Goal: Task Accomplishment & Management: Use online tool/utility

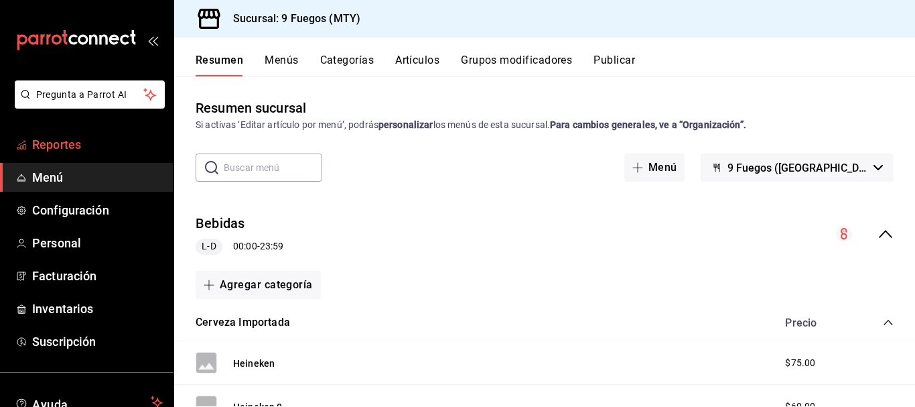
click at [57, 148] on span "Reportes" at bounding box center [97, 144] width 131 height 18
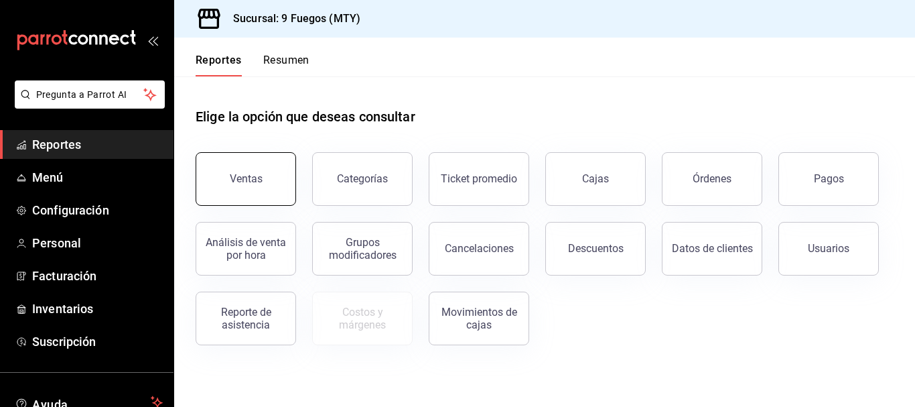
click at [241, 192] on button "Ventas" at bounding box center [246, 179] width 101 height 54
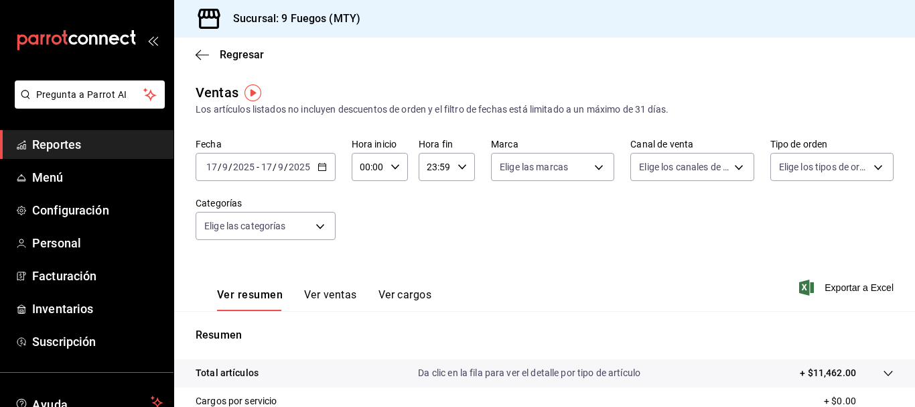
click at [321, 165] on icon "button" at bounding box center [322, 166] width 9 height 9
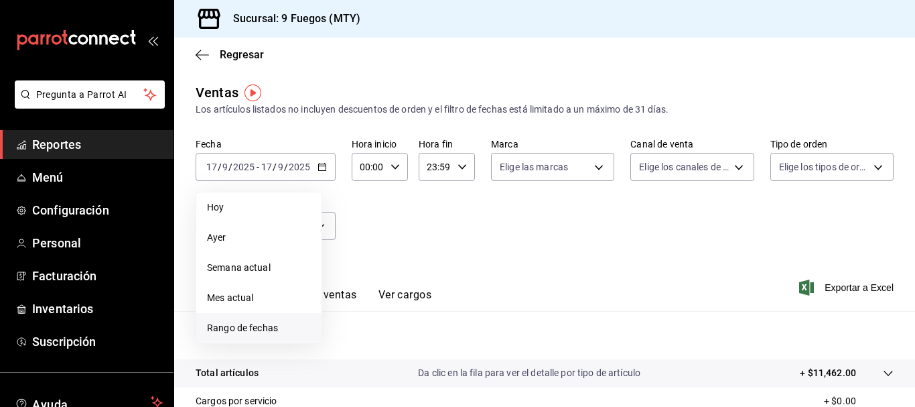
click at [228, 331] on span "Rango de fechas" at bounding box center [259, 328] width 104 height 14
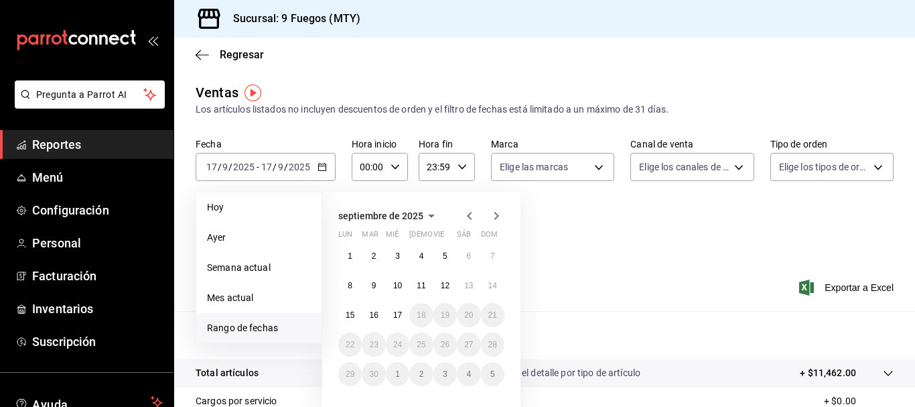
click at [470, 216] on icon "button" at bounding box center [470, 216] width 16 height 16
click at [419, 378] on abbr "28" at bounding box center [421, 373] width 9 height 9
click at [496, 212] on icon "button" at bounding box center [496, 216] width 16 height 16
click at [401, 318] on abbr "17" at bounding box center [397, 314] width 9 height 9
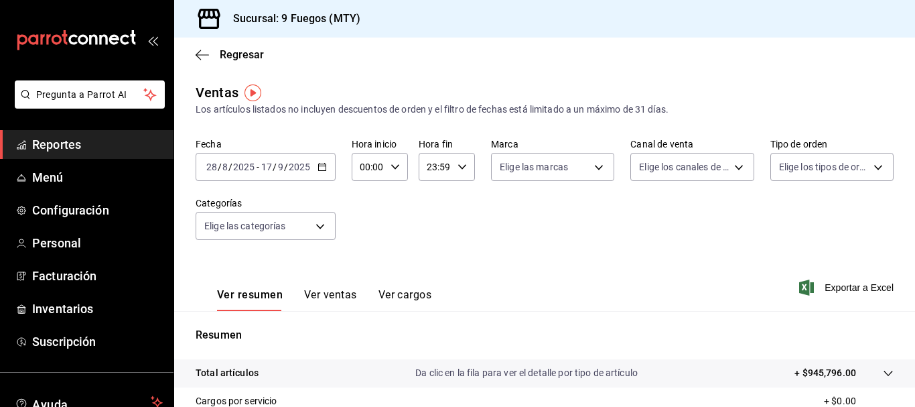
click at [391, 163] on icon "button" at bounding box center [395, 166] width 9 height 9
click at [364, 250] on span "10" at bounding box center [365, 254] width 6 height 11
type input "10:00"
click at [459, 166] on div at bounding box center [457, 203] width 915 height 407
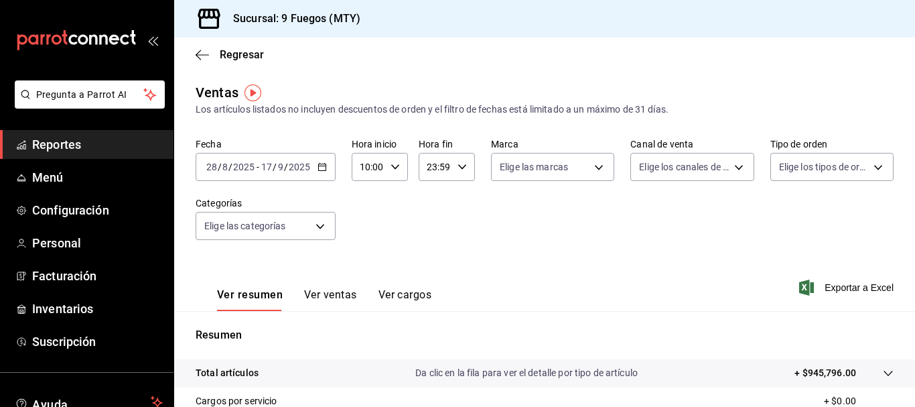
click at [459, 169] on \(Stroke\) "button" at bounding box center [462, 166] width 8 height 5
drag, startPoint x: 429, startPoint y: 246, endPoint x: 445, endPoint y: 233, distance: 20.0
click at [429, 246] on span "18" at bounding box center [430, 249] width 6 height 11
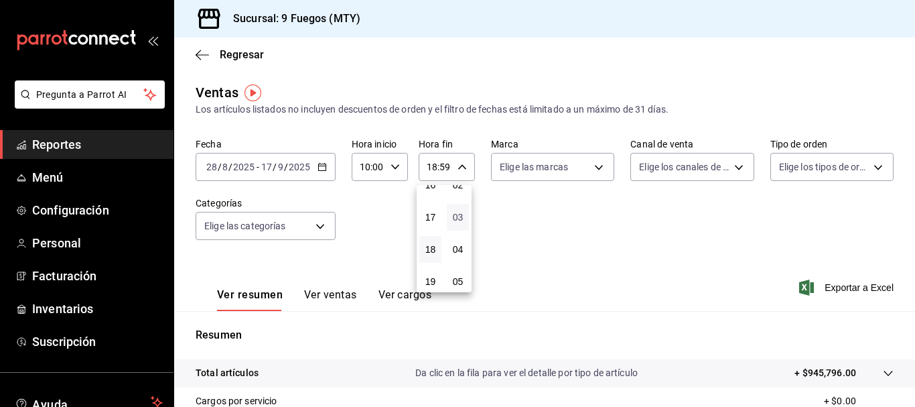
click at [455, 218] on span "03" at bounding box center [458, 217] width 6 height 11
type input "18:03"
click at [523, 228] on div at bounding box center [457, 203] width 915 height 407
click at [592, 167] on body "Pregunta a Parrot AI Reportes Menú Configuración Personal Facturación Inventari…" at bounding box center [457, 203] width 915 height 407
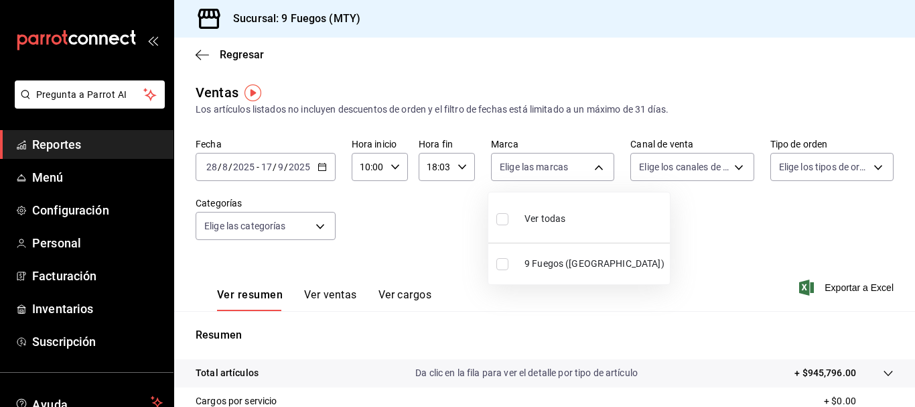
click at [500, 268] on input "checkbox" at bounding box center [502, 264] width 12 height 12
checkbox input "true"
type input "4a3df261-e1b8-48be-829d-093db8c32d8f"
checkbox input "true"
click at [730, 167] on div at bounding box center [457, 203] width 915 height 407
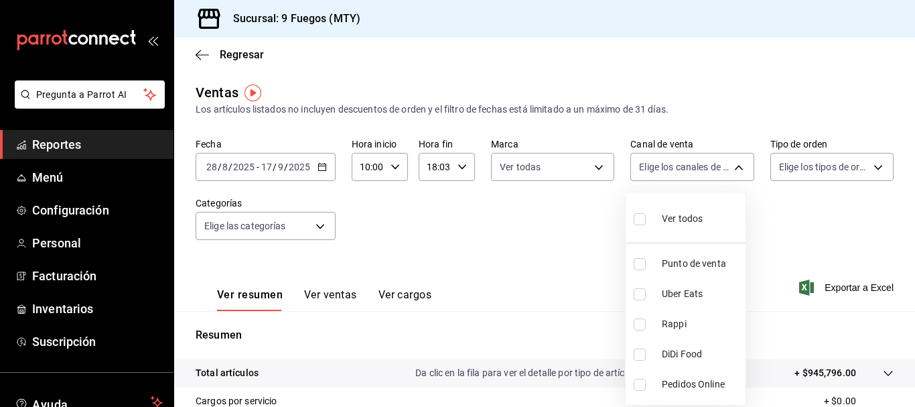
click at [730, 167] on body "Pregunta a Parrot AI Reportes Menú Configuración Personal Facturación Inventari…" at bounding box center [457, 203] width 915 height 407
click at [639, 264] on input "checkbox" at bounding box center [640, 264] width 12 height 12
checkbox input "true"
type input "PARROT"
click at [870, 168] on div at bounding box center [457, 203] width 915 height 407
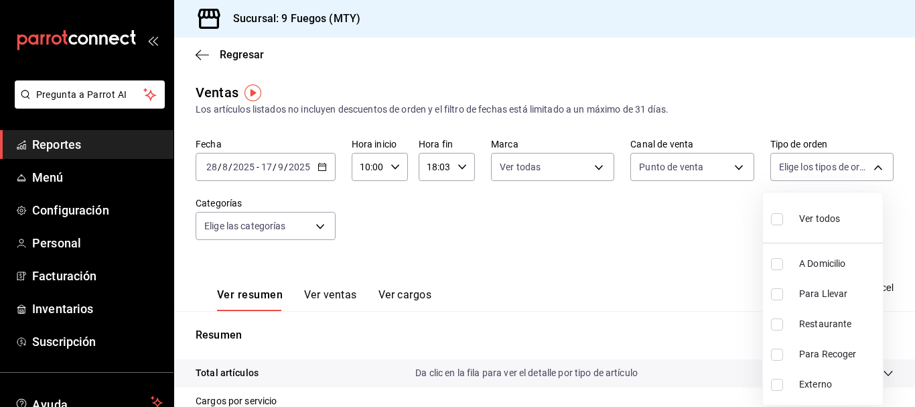
click at [870, 168] on body "Pregunta a Parrot AI Reportes Menú Configuración Personal Facturación Inventari…" at bounding box center [457, 203] width 915 height 407
click at [774, 325] on input "checkbox" at bounding box center [777, 324] width 12 height 12
checkbox input "true"
type input "5b90686f-ced0-4ddf-a535-1b4e8a46a165"
click at [644, 278] on div at bounding box center [457, 203] width 915 height 407
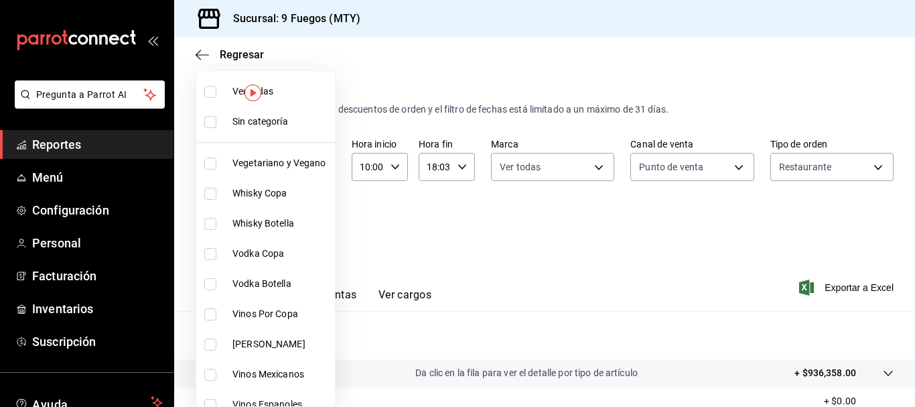
click at [322, 224] on body "Pregunta a Parrot AI Reportes Menú Configuración Personal Facturación Inventari…" at bounding box center [457, 203] width 915 height 407
click at [212, 195] on input "checkbox" at bounding box center [210, 194] width 12 height 12
checkbox input "true"
type input "eccc6d4f-c65e-421c-beb6-767a47d6cd12"
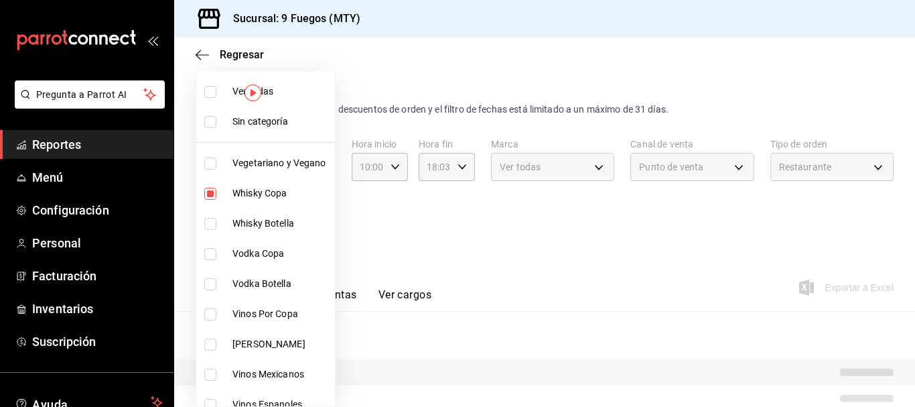
click at [210, 221] on input "checkbox" at bounding box center [210, 224] width 12 height 12
checkbox input "true"
type input "eccc6d4f-c65e-421c-beb6-767a47d6cd12,52365e06-ffe6-4f2f-a874-861094f1a4fa"
click at [556, 259] on div at bounding box center [457, 203] width 915 height 407
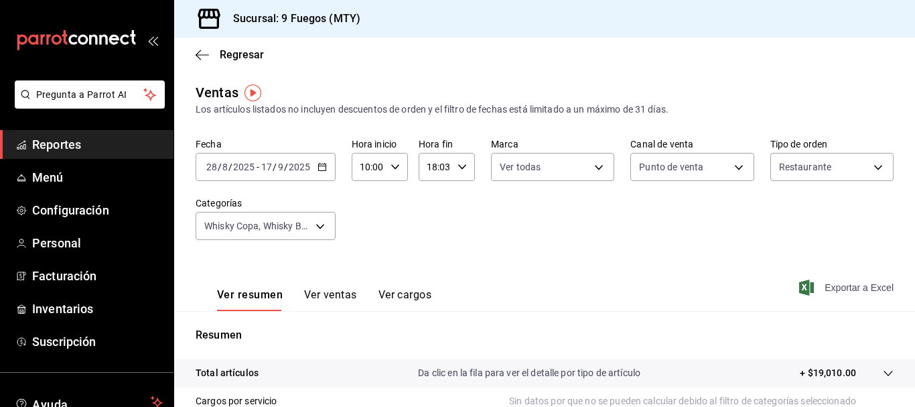
click at [807, 287] on span "Exportar a Excel" at bounding box center [848, 287] width 92 height 16
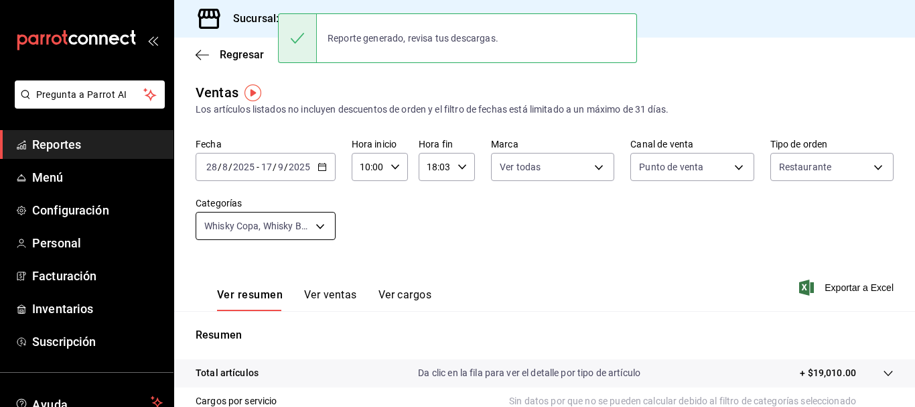
click at [324, 227] on body "Pregunta a Parrot AI Reportes Menú Configuración Personal Facturación Inventari…" at bounding box center [457, 203] width 915 height 407
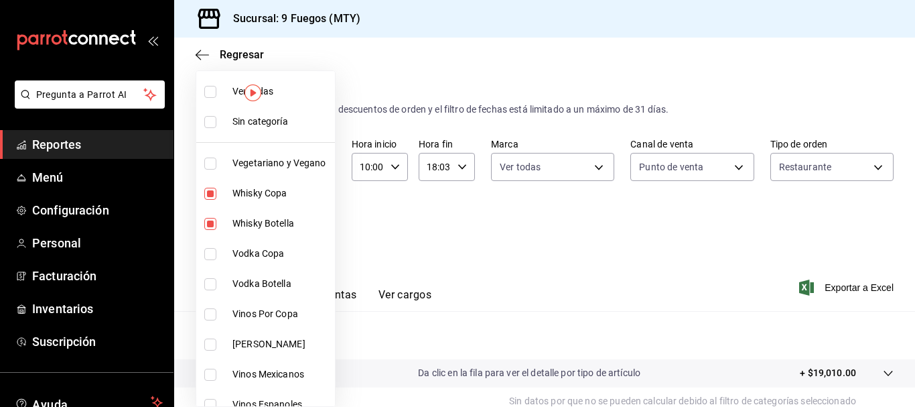
click at [210, 193] on input "checkbox" at bounding box center [210, 194] width 12 height 12
checkbox input "false"
type input "52365e06-ffe6-4f2f-a874-861094f1a4fa"
drag, startPoint x: 208, startPoint y: 222, endPoint x: 200, endPoint y: 242, distance: 21.4
click at [208, 222] on input "checkbox" at bounding box center [210, 224] width 12 height 12
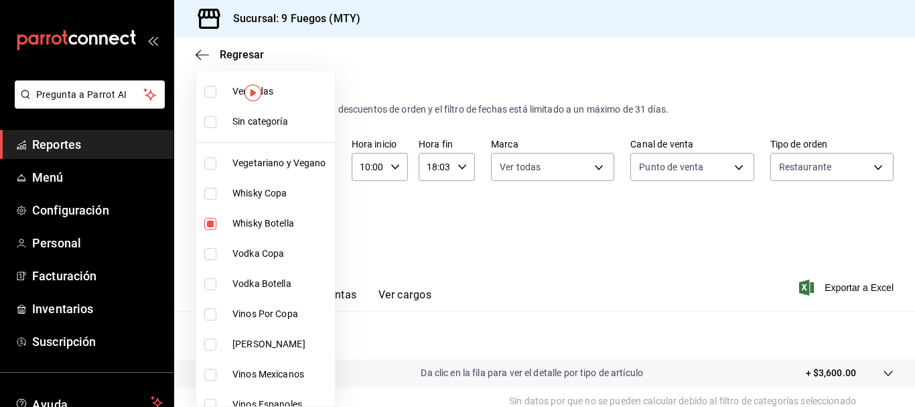
checkbox input "false"
click at [210, 257] on input "checkbox" at bounding box center [210, 254] width 12 height 12
checkbox input "true"
type input "240d45fb-bb80-456d-8949-04db1c3c3ebe"
click at [209, 286] on input "checkbox" at bounding box center [210, 284] width 12 height 12
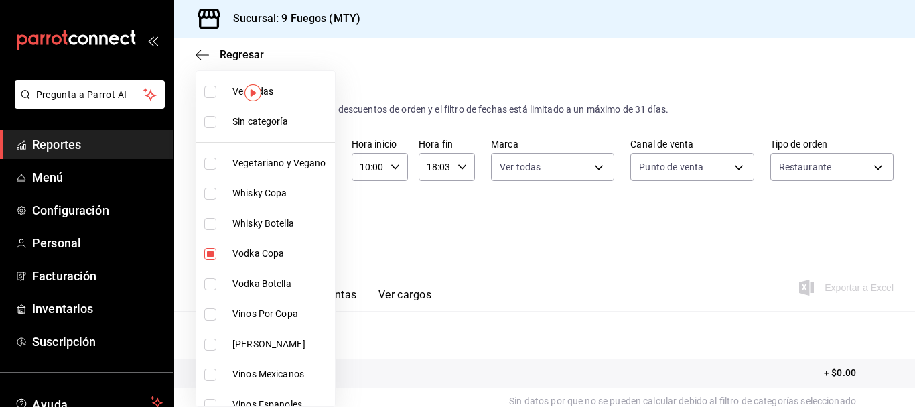
checkbox input "true"
type input "240d45fb-bb80-456d-8949-04db1c3c3ebe,c1eac302-7819-4085-aa98-0d909e0acdc3"
click at [591, 291] on div at bounding box center [457, 203] width 915 height 407
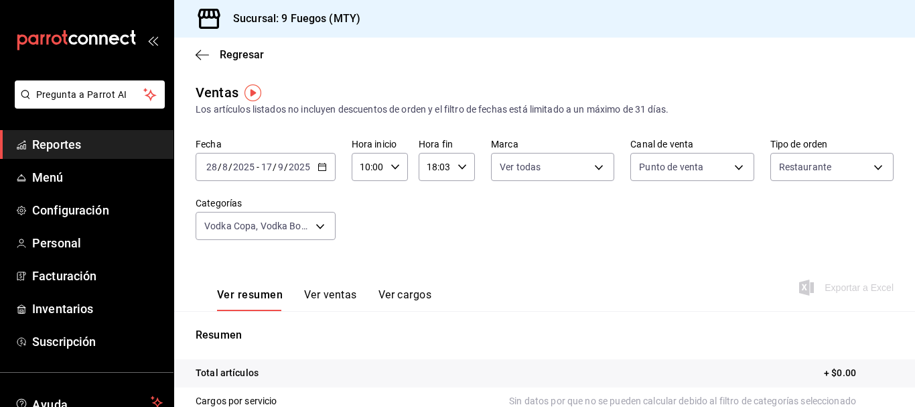
click at [607, 244] on div "Fecha [DATE] [DATE] - [DATE] [DATE] Hora inicio 10:00 Hora inicio Hora fin 18:0…" at bounding box center [545, 197] width 698 height 118
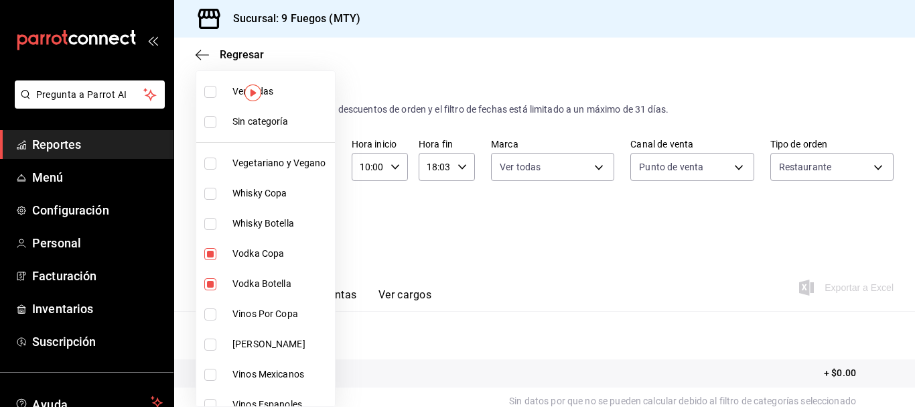
click at [318, 224] on body "Pregunta a Parrot AI Reportes Menú Configuración Personal Facturación Inventari…" at bounding box center [457, 203] width 915 height 407
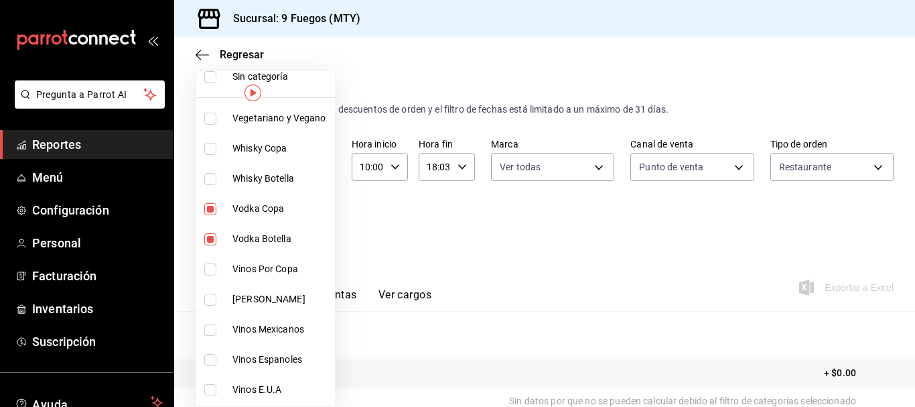
scroll to position [67, 0]
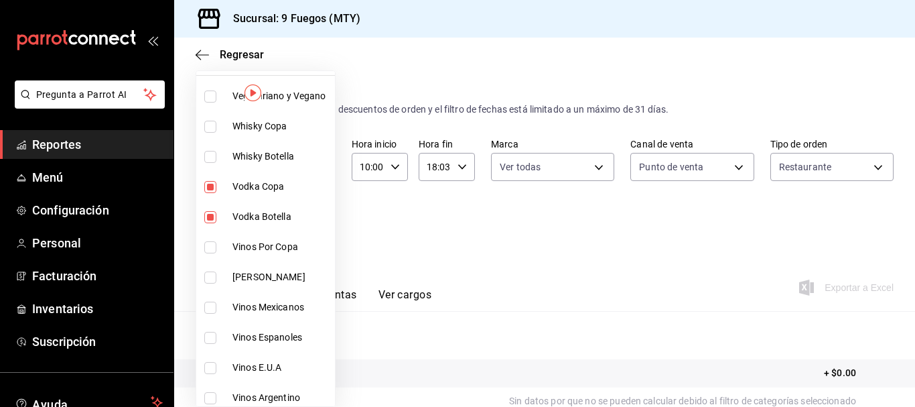
click at [214, 187] on input "checkbox" at bounding box center [210, 187] width 12 height 12
checkbox input "false"
type input "c1eac302-7819-4085-aa98-0d909e0acdc3"
click at [209, 216] on input "checkbox" at bounding box center [210, 217] width 12 height 12
checkbox input "false"
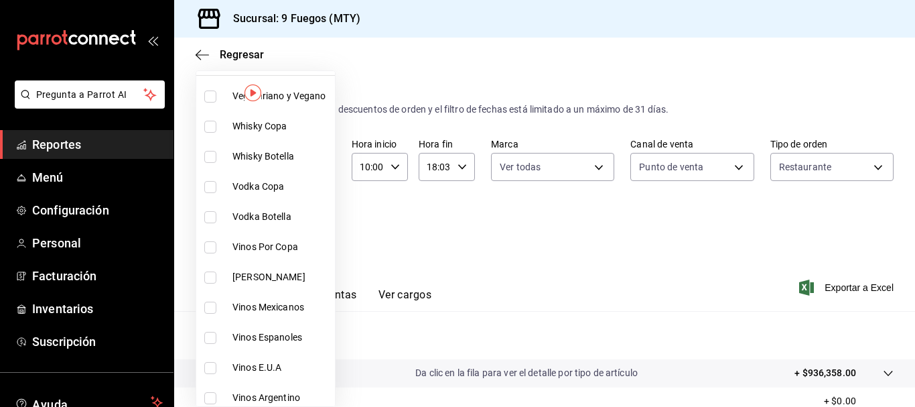
click at [208, 247] on input "checkbox" at bounding box center [210, 247] width 12 height 12
checkbox input "true"
type input "837d8cae-d757-4f22-ab37-365a0de88b75"
click at [557, 267] on div at bounding box center [457, 203] width 915 height 407
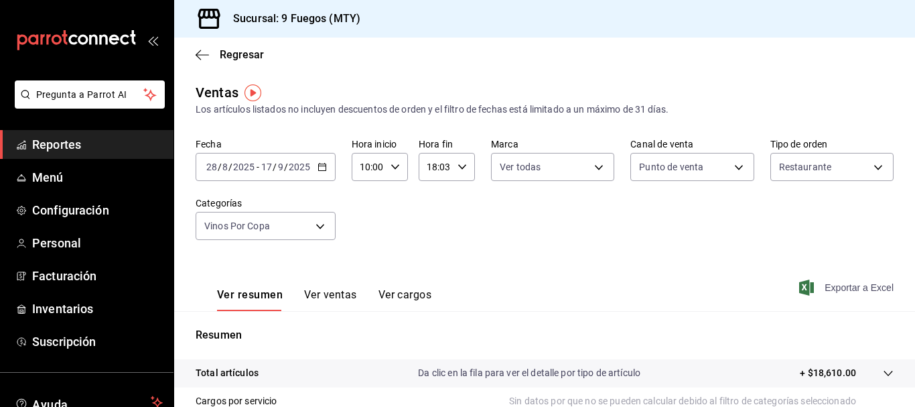
click at [812, 291] on span "Exportar a Excel" at bounding box center [848, 287] width 92 height 16
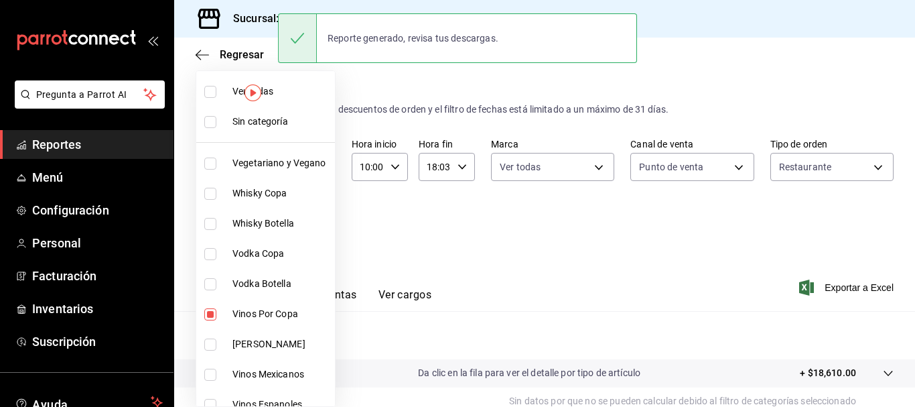
click at [317, 222] on body "Pregunta a Parrot AI Reportes Menú Configuración Personal Facturación Inventari…" at bounding box center [457, 203] width 915 height 407
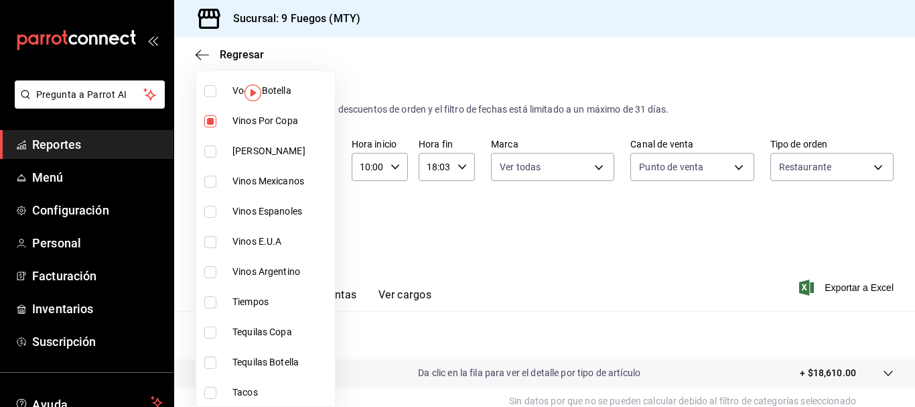
scroll to position [201, 0]
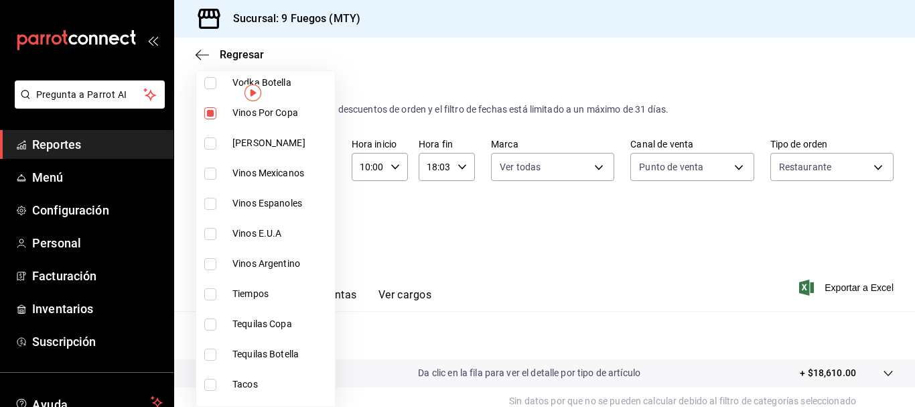
click at [211, 112] on input "checkbox" at bounding box center [210, 113] width 12 height 12
checkbox input "false"
click at [208, 141] on input "checkbox" at bounding box center [210, 143] width 12 height 12
checkbox input "true"
type input "8a10920b-9ef5-4857-945a-b7b35e876c91"
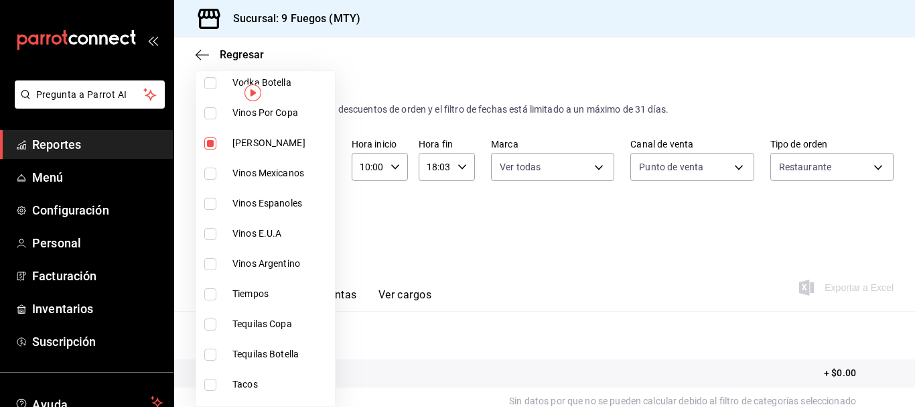
click at [210, 174] on input "checkbox" at bounding box center [210, 174] width 12 height 12
checkbox input "true"
type input "8a10920b-9ef5-4857-945a-b7b35e876c91,57333d8c-d015-4cff-b89f-c3a4849c261e"
click at [211, 201] on input "checkbox" at bounding box center [210, 204] width 12 height 12
checkbox input "true"
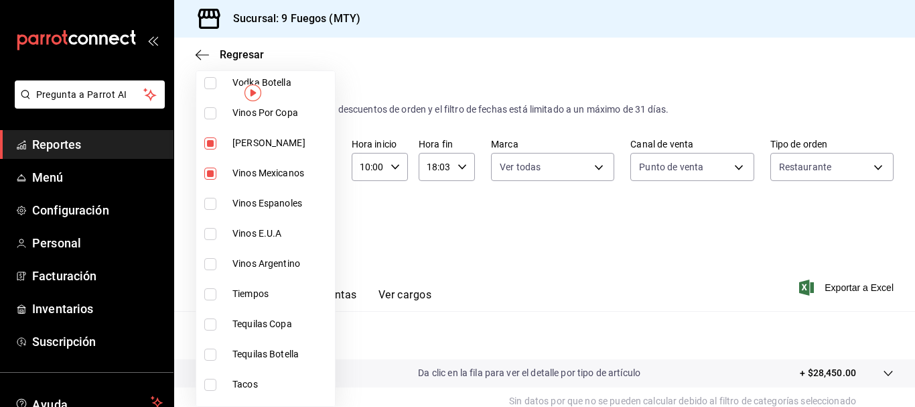
type input "8a10920b-9ef5-4857-945a-b7b35e876c91,57333d8c-d015-4cff-b89f-c3a4849c261e,86f3a…"
click at [212, 232] on input "checkbox" at bounding box center [210, 234] width 12 height 12
checkbox input "true"
type input "8a10920b-9ef5-4857-945a-b7b35e876c91,57333d8c-d015-4cff-b89f-c3a4849c261e,86f3a…"
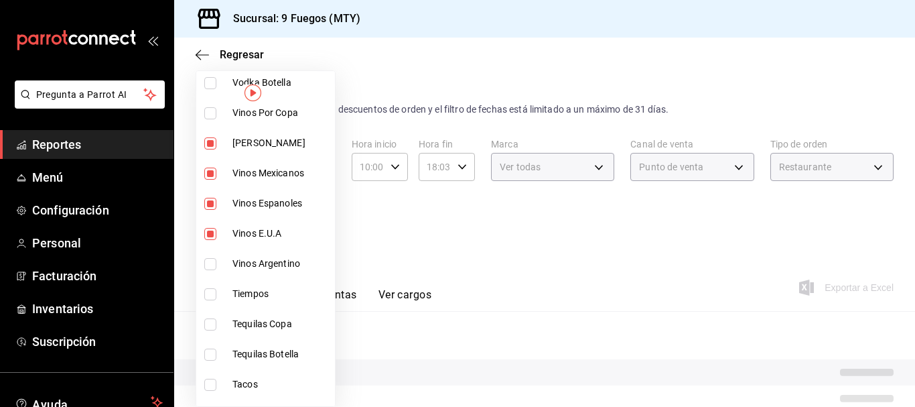
click at [211, 260] on input "checkbox" at bounding box center [210, 264] width 12 height 12
checkbox input "true"
type input "8a10920b-9ef5-4857-945a-b7b35e876c91,57333d8c-d015-4cff-b89f-c3a4849c261e,86f3a…"
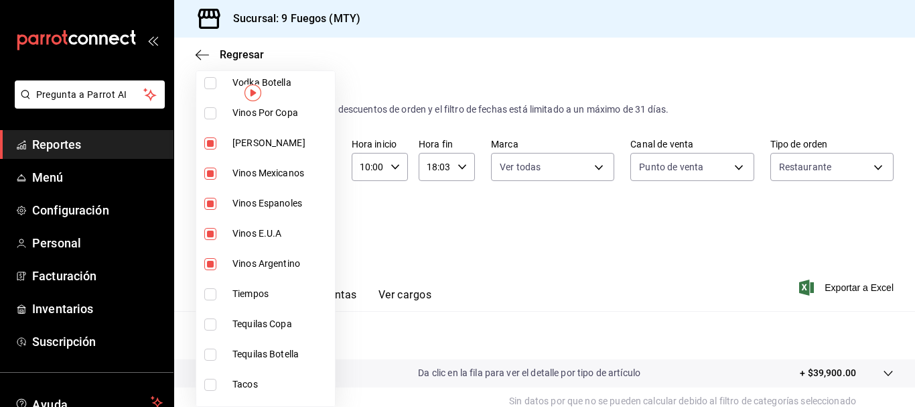
click at [559, 282] on div at bounding box center [457, 203] width 915 height 407
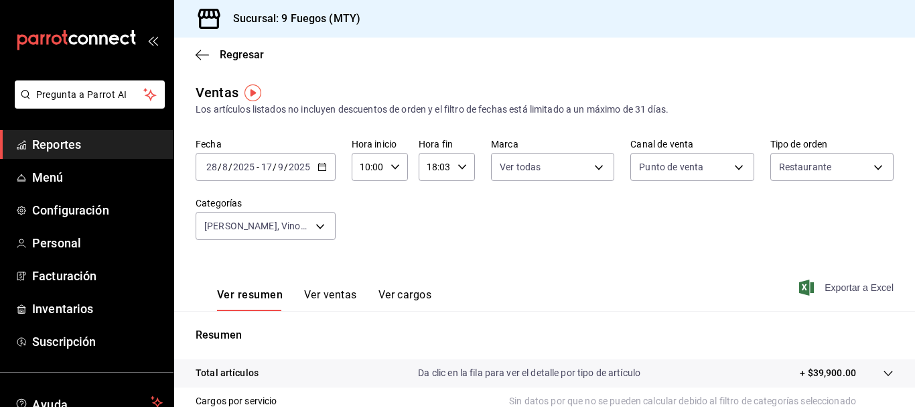
click at [825, 286] on span "Exportar a Excel" at bounding box center [848, 287] width 92 height 16
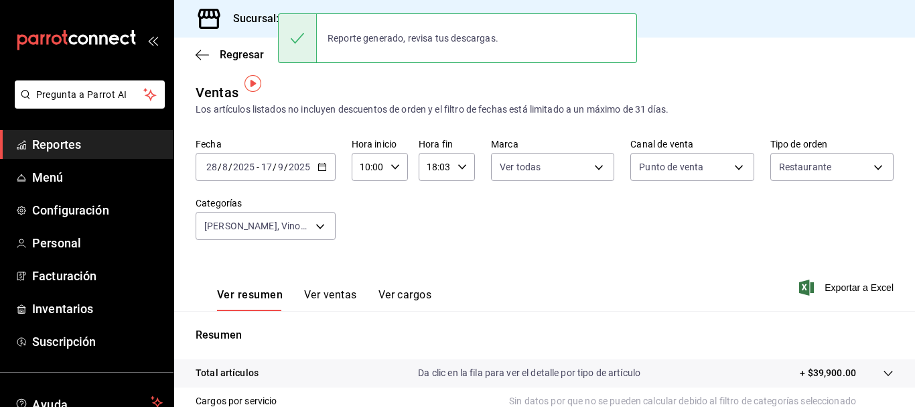
scroll to position [67, 0]
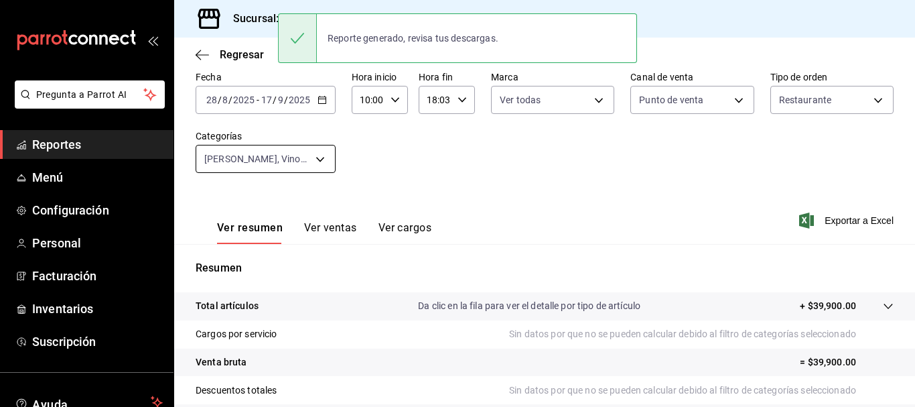
click at [322, 163] on body "Pregunta a Parrot AI Reportes Menú Configuración Personal Facturación Inventari…" at bounding box center [457, 203] width 915 height 407
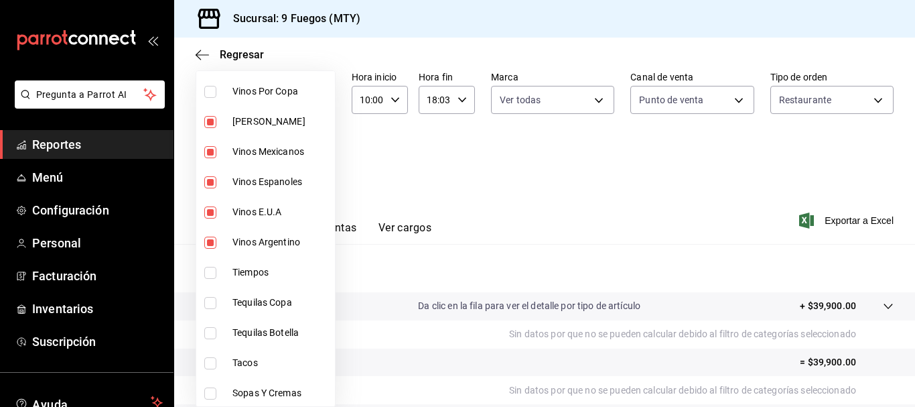
scroll to position [201, 0]
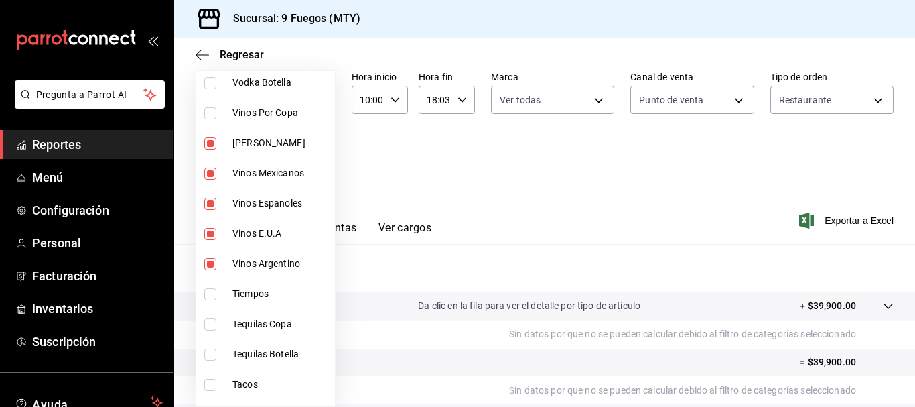
click at [210, 140] on input "checkbox" at bounding box center [210, 143] width 12 height 12
checkbox input "false"
type input "57333d8c-d015-4cff-b89f-c3a4849c261e,86f3af47-0cdd-4f7a-9ebe-03fdcaaca7ad,7a955…"
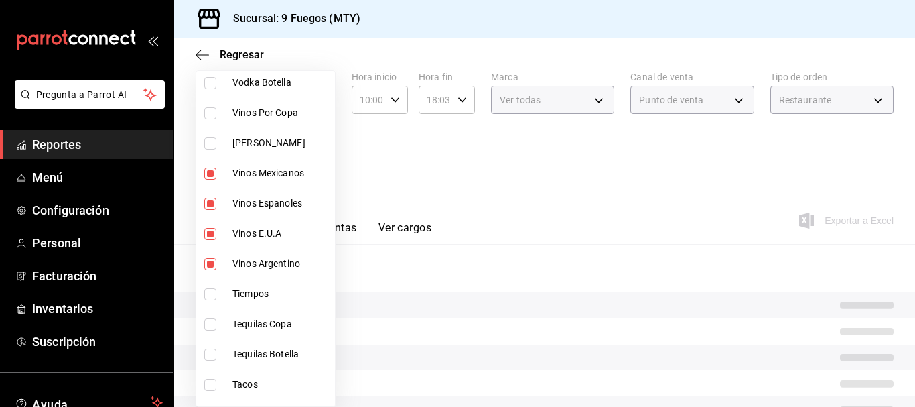
click at [205, 173] on input "checkbox" at bounding box center [210, 174] width 12 height 12
checkbox input "false"
type input "86f3af47-0cdd-4f7a-9ebe-03fdcaaca7ad,7a955eb5-2021-433d-b0f4-42d09056656b,20be8…"
click at [205, 202] on input "checkbox" at bounding box center [210, 204] width 12 height 12
checkbox input "false"
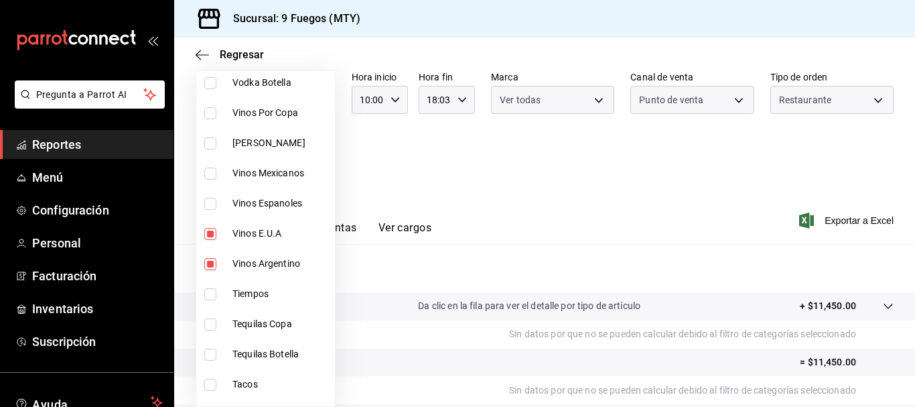
type input "7a955eb5-2021-433d-b0f4-42d09056656b,20be8c5e-637d-4e5d-b758-a2fe58479616"
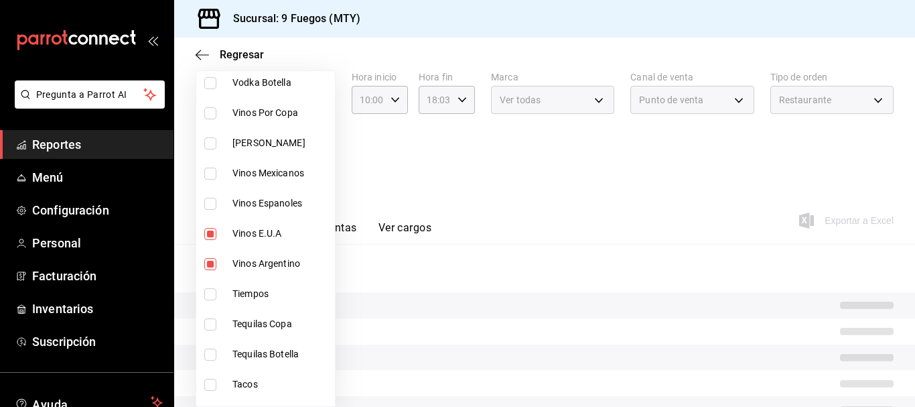
click at [208, 228] on input "checkbox" at bounding box center [210, 234] width 12 height 12
checkbox input "false"
type input "20be8c5e-637d-4e5d-b758-a2fe58479616"
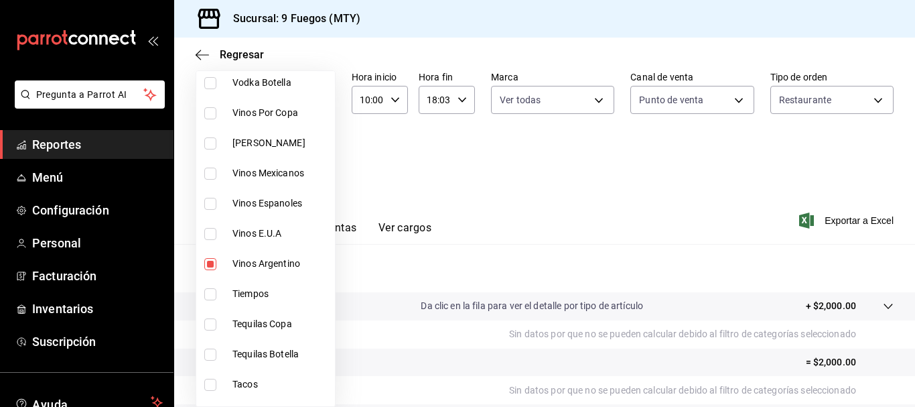
click at [209, 258] on input "checkbox" at bounding box center [210, 264] width 12 height 12
checkbox input "false"
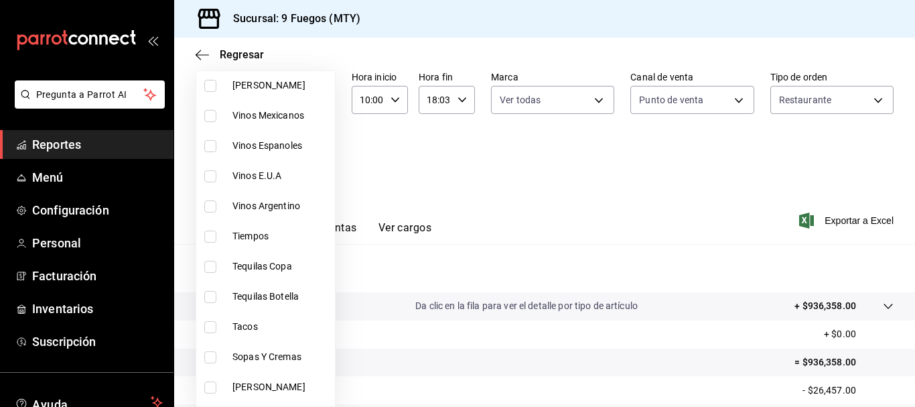
scroll to position [268, 0]
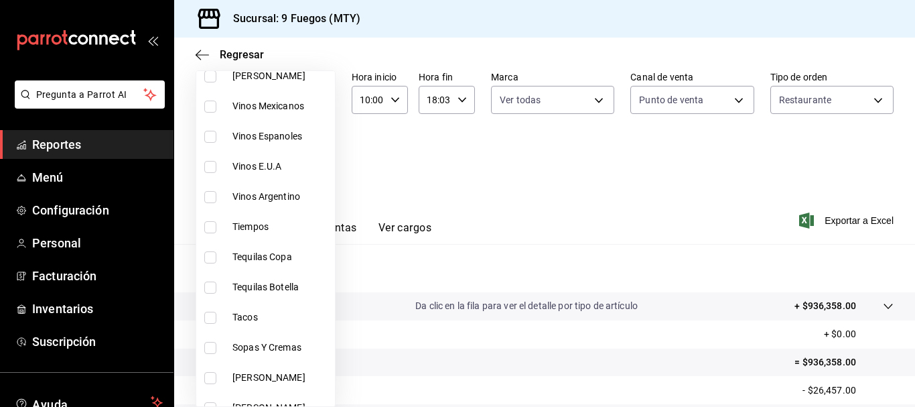
click at [213, 251] on input "checkbox" at bounding box center [210, 257] width 12 height 12
checkbox input "true"
type input "7903d300-cbea-4557-9c23-5e39e811835c"
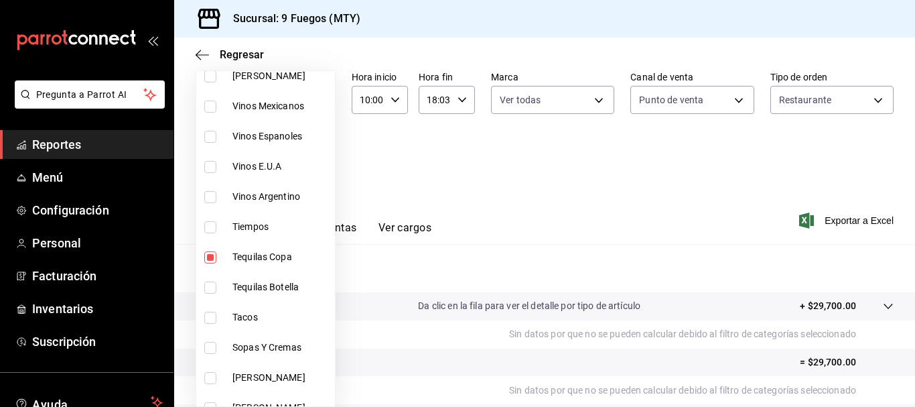
click at [211, 285] on input "checkbox" at bounding box center [210, 287] width 12 height 12
checkbox input "true"
type input "7903d300-cbea-4557-9c23-5e39e811835c,26987004-b840-4328-88e0-09e8319555f1"
click at [555, 214] on div at bounding box center [457, 203] width 915 height 407
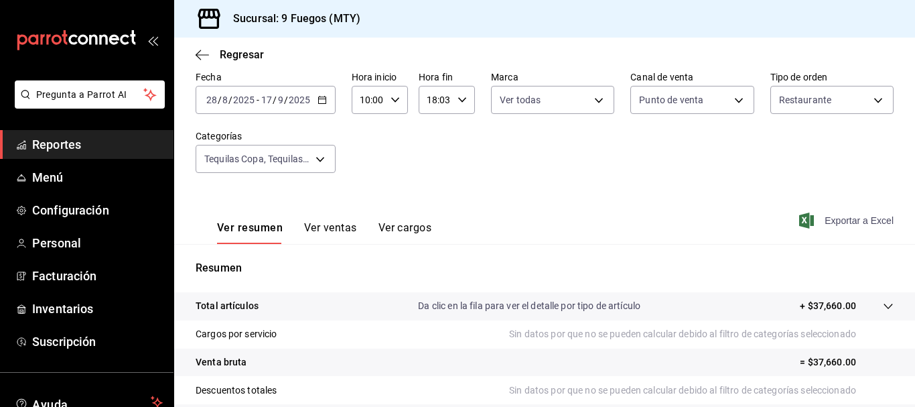
click at [819, 225] on span "Exportar a Excel" at bounding box center [848, 220] width 92 height 16
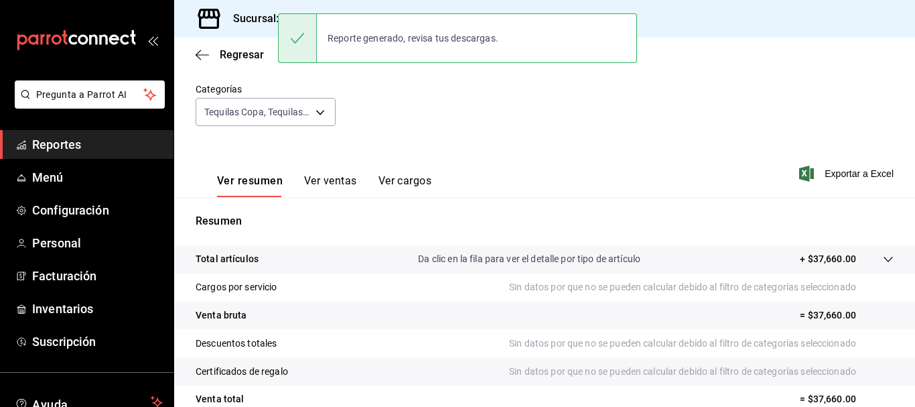
scroll to position [134, 0]
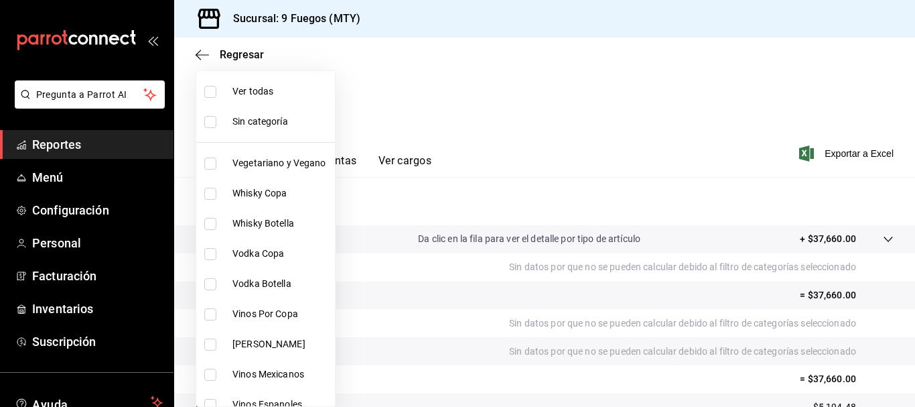
click at [318, 91] on body "Pregunta a Parrot AI Reportes Menú Configuración Personal Facturación Inventari…" at bounding box center [457, 203] width 915 height 407
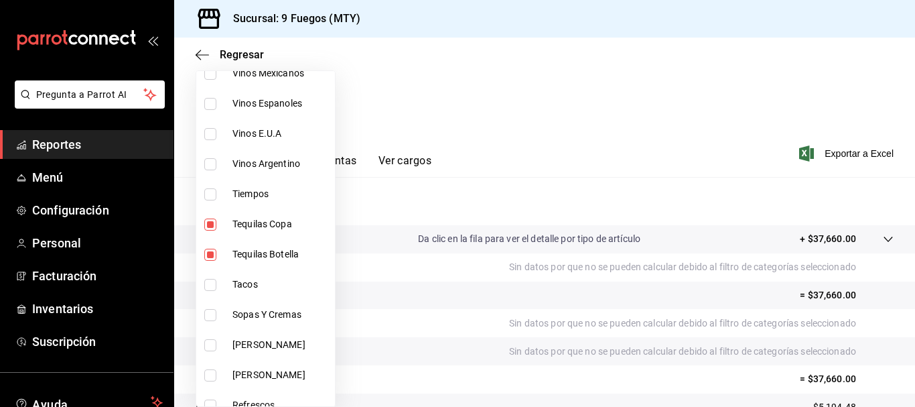
scroll to position [335, 0]
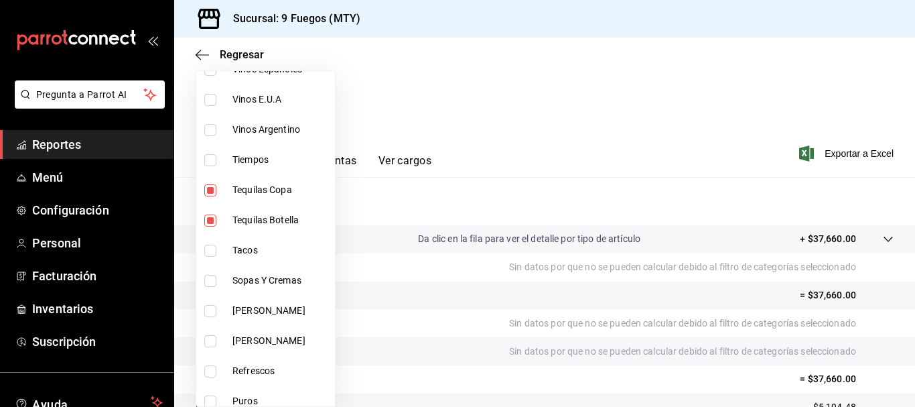
click at [214, 188] on input "checkbox" at bounding box center [210, 190] width 12 height 12
checkbox input "false"
type input "26987004-b840-4328-88e0-09e8319555f1"
click at [205, 222] on input "checkbox" at bounding box center [210, 220] width 12 height 12
checkbox input "false"
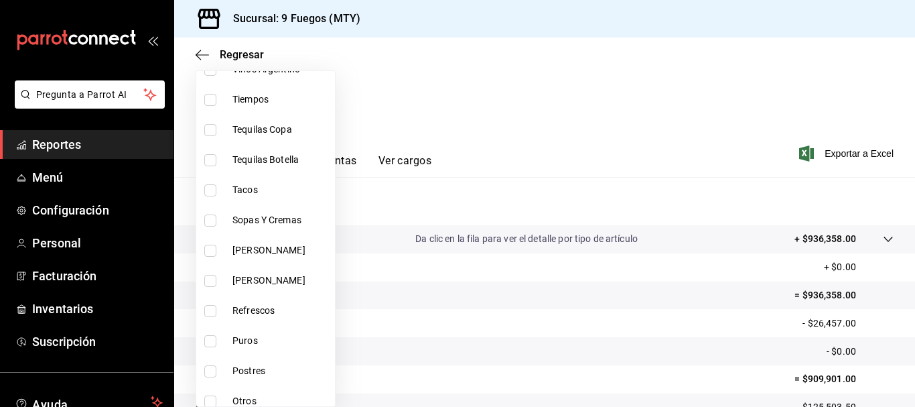
scroll to position [402, 0]
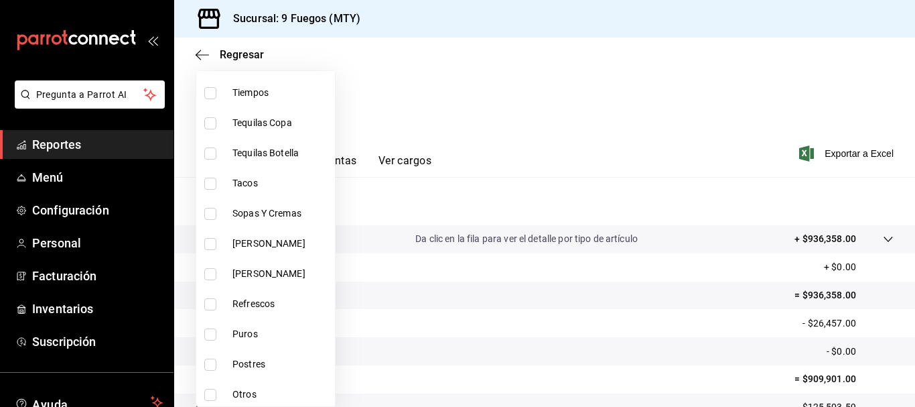
click at [210, 241] on input "checkbox" at bounding box center [210, 244] width 12 height 12
checkbox input "true"
type input "bdfedb1c-338c-4987-b5cd-b5752eb21972"
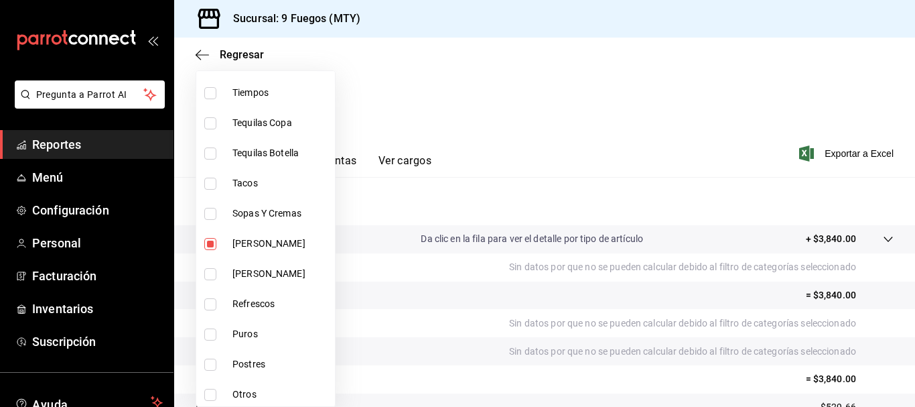
click at [208, 271] on input "checkbox" at bounding box center [210, 274] width 12 height 12
checkbox input "true"
type input "bdfedb1c-338c-4987-b5cd-b5752eb21972,a1fe7f3c-1d8f-4903-bb81-eb20418c3dcf"
click at [572, 161] on div at bounding box center [457, 203] width 915 height 407
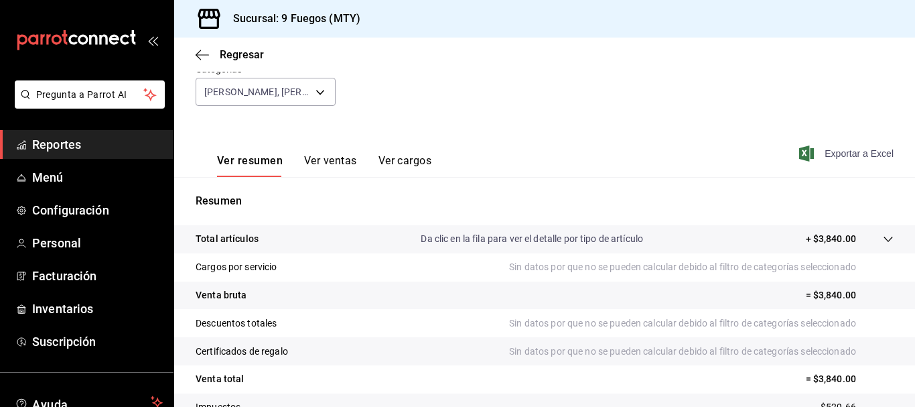
click at [804, 147] on icon "button" at bounding box center [806, 153] width 15 height 16
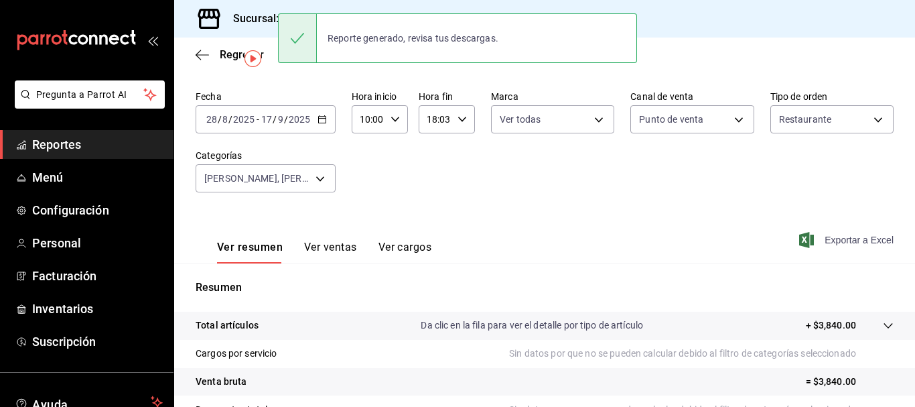
scroll to position [34, 0]
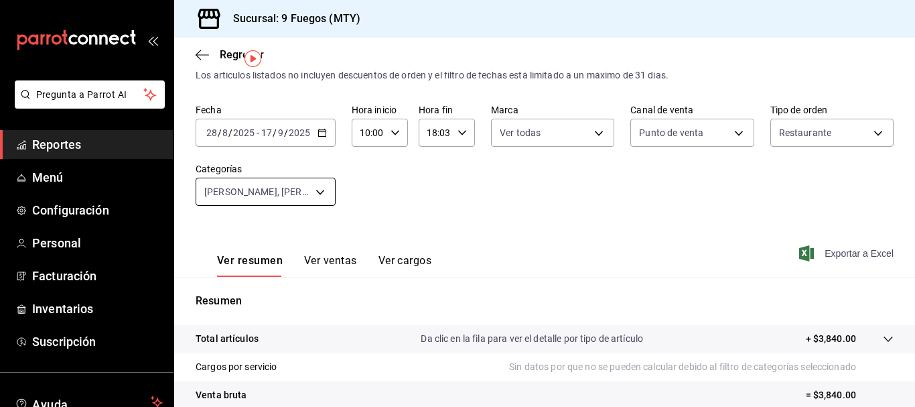
click at [316, 192] on body "Pregunta a Parrot AI Reportes Menú Configuración Personal Facturación Inventari…" at bounding box center [457, 203] width 915 height 407
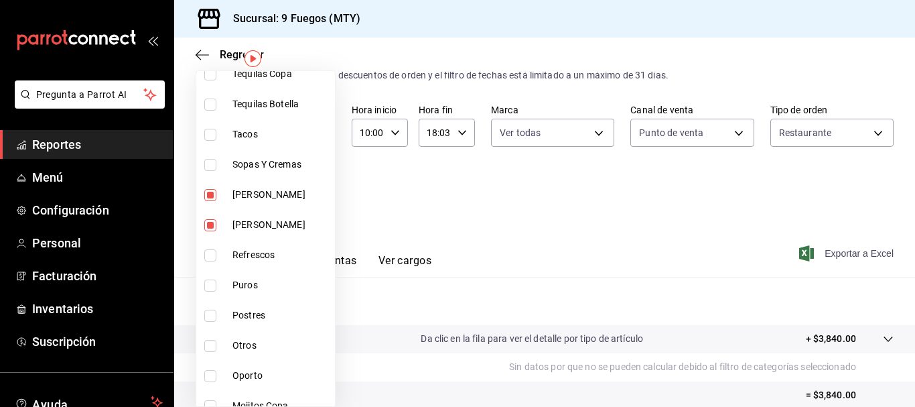
scroll to position [469, 0]
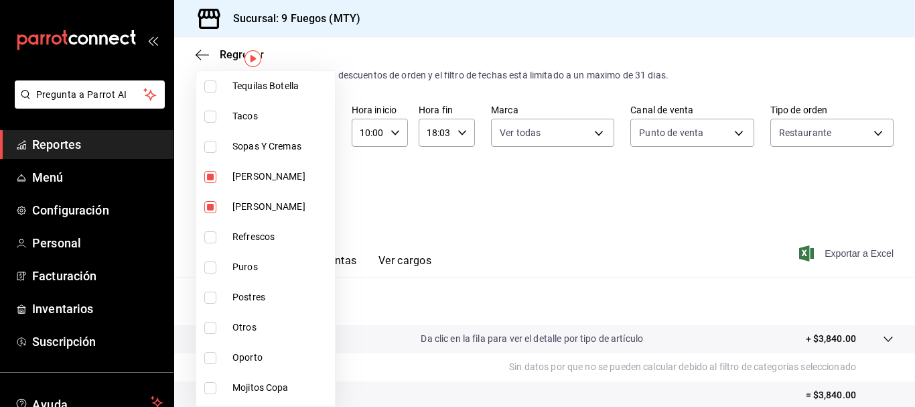
click at [210, 174] on input "checkbox" at bounding box center [210, 177] width 12 height 12
checkbox input "false"
type input "a1fe7f3c-1d8f-4903-bb81-eb20418c3dcf"
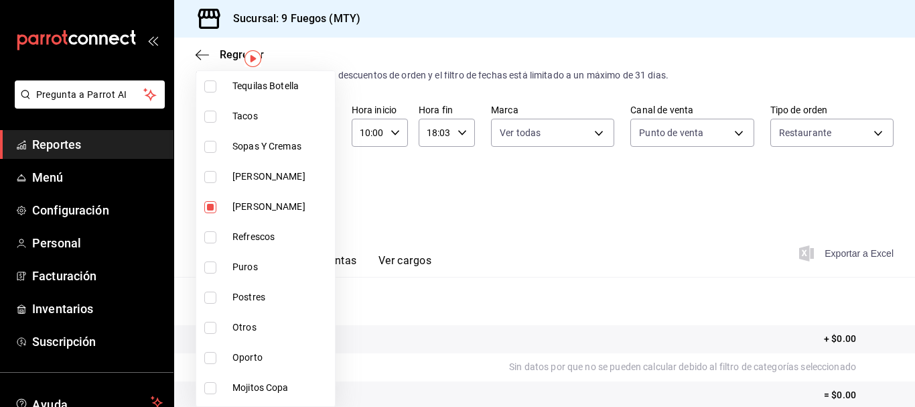
click at [207, 208] on input "checkbox" at bounding box center [210, 207] width 12 height 12
checkbox input "false"
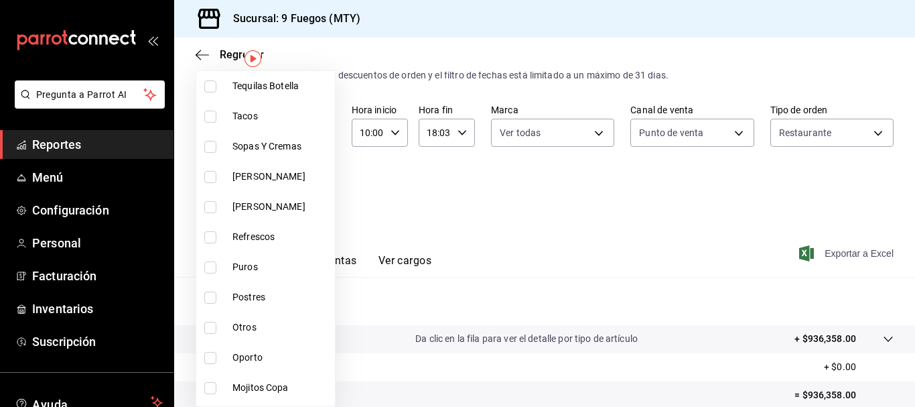
click at [209, 239] on input "checkbox" at bounding box center [210, 237] width 12 height 12
checkbox input "true"
type input "bff15af6-e62f-4ad3-b709-514192bdf39e"
click at [647, 226] on div at bounding box center [457, 203] width 915 height 407
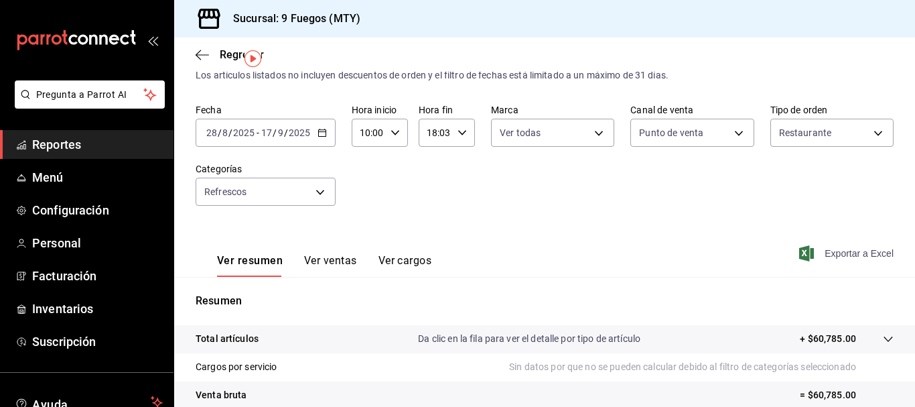
click at [813, 258] on span "Exportar a Excel" at bounding box center [848, 253] width 92 height 16
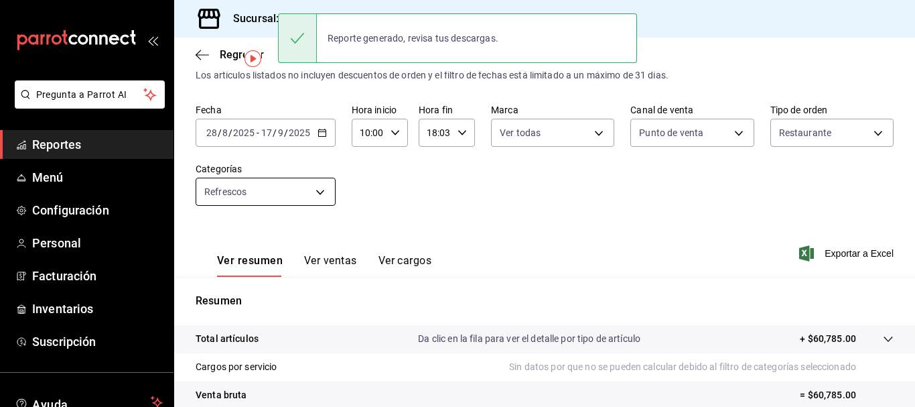
click at [319, 190] on body "Pregunta a Parrot AI Reportes Menú Configuración Personal Facturación Inventari…" at bounding box center [457, 203] width 915 height 407
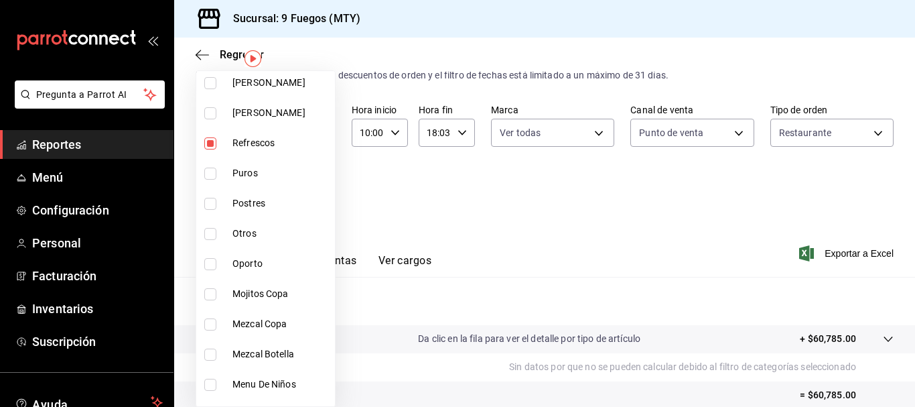
scroll to position [603, 0]
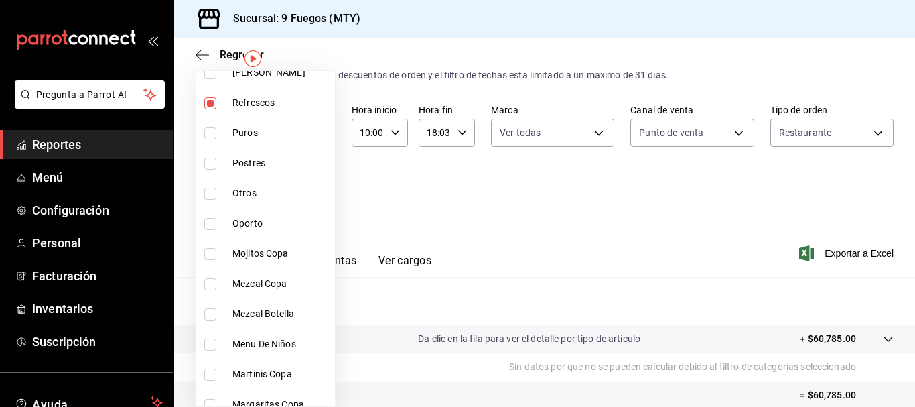
click at [211, 105] on input "checkbox" at bounding box center [210, 103] width 12 height 12
checkbox input "false"
click at [214, 225] on input "checkbox" at bounding box center [210, 224] width 12 height 12
checkbox input "true"
type input "b5cd734f-9399-492f-863c-a60cba08831a"
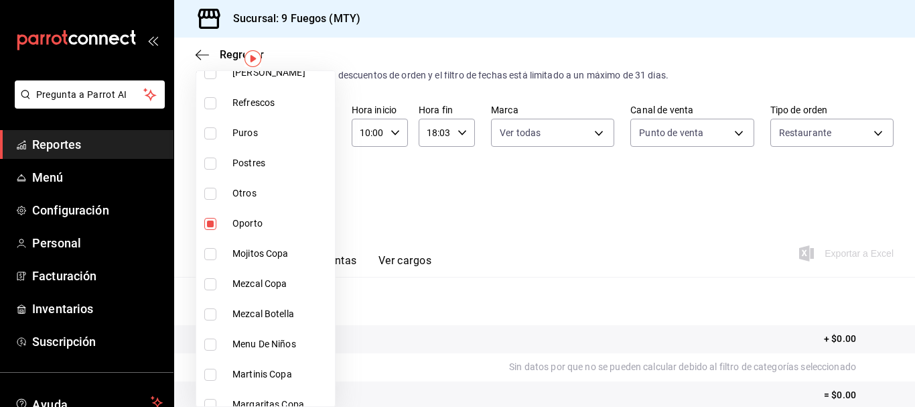
click at [210, 252] on input "checkbox" at bounding box center [210, 254] width 12 height 12
checkbox input "true"
type input "b5cd734f-9399-492f-863c-a60cba08831a,e597a2a0-caa2-4d32-bd7e-a6e6da217a60"
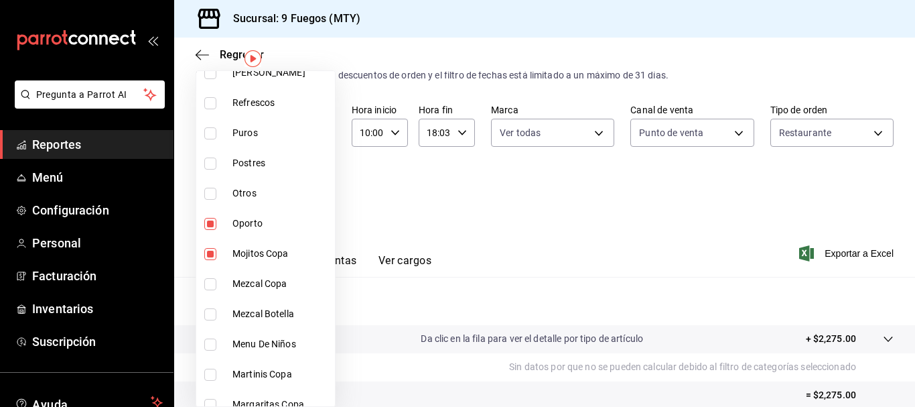
scroll to position [670, 0]
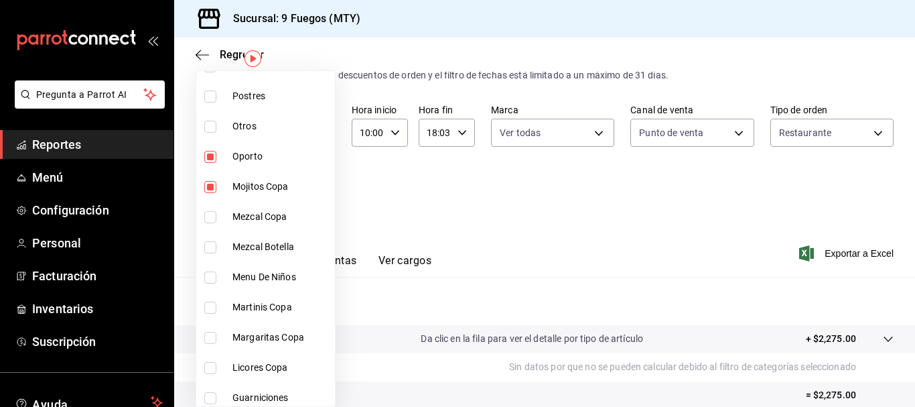
click at [208, 312] on input "checkbox" at bounding box center [210, 308] width 12 height 12
checkbox input "true"
type input "b5cd734f-9399-492f-863c-a60cba08831a,e597a2a0-caa2-4d32-bd7e-a6e6da217a60,2940e…"
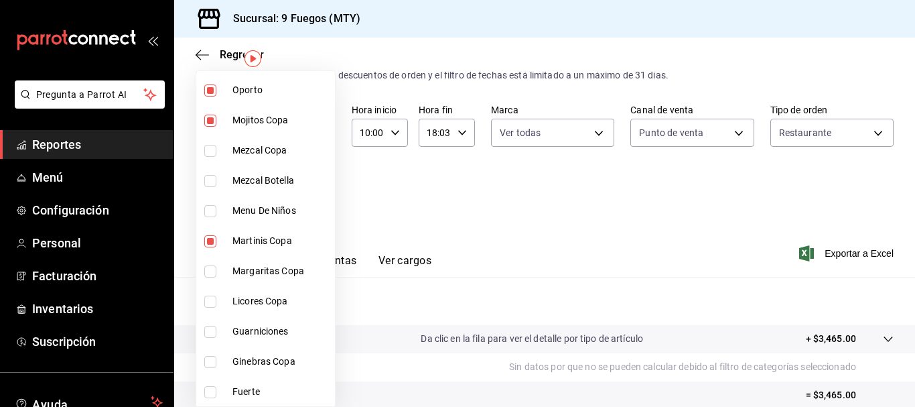
scroll to position [737, 0]
click at [212, 270] on input "checkbox" at bounding box center [210, 271] width 12 height 12
checkbox input "true"
type input "b5cd734f-9399-492f-863c-a60cba08831a,e597a2a0-caa2-4d32-bd7e-a6e6da217a60,2940e…"
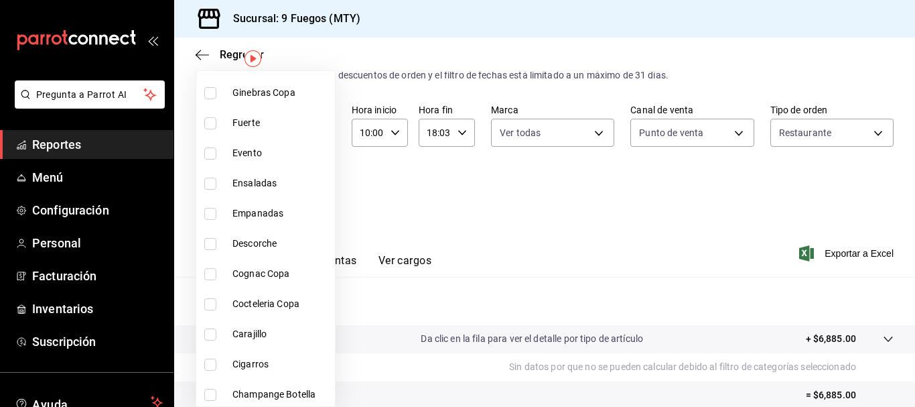
scroll to position [1072, 0]
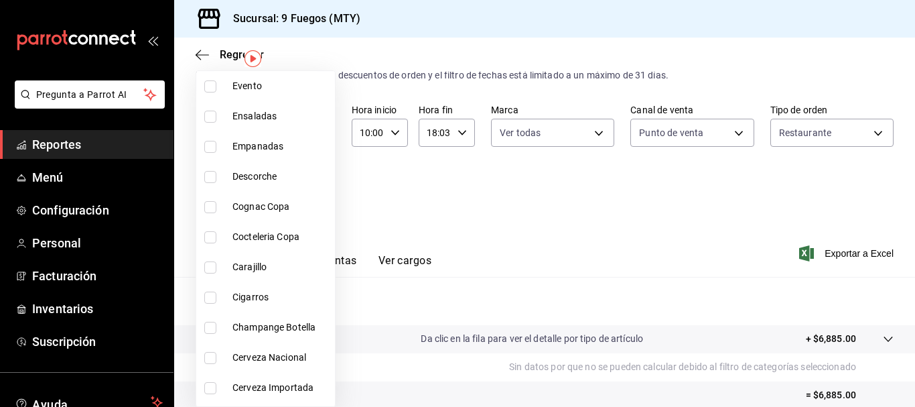
click at [215, 238] on input "checkbox" at bounding box center [210, 237] width 12 height 12
checkbox input "true"
type input "b5cd734f-9399-492f-863c-a60cba08831a,e597a2a0-caa2-4d32-bd7e-a6e6da217a60,2940e…"
click at [210, 269] on input "checkbox" at bounding box center [210, 267] width 12 height 12
checkbox input "true"
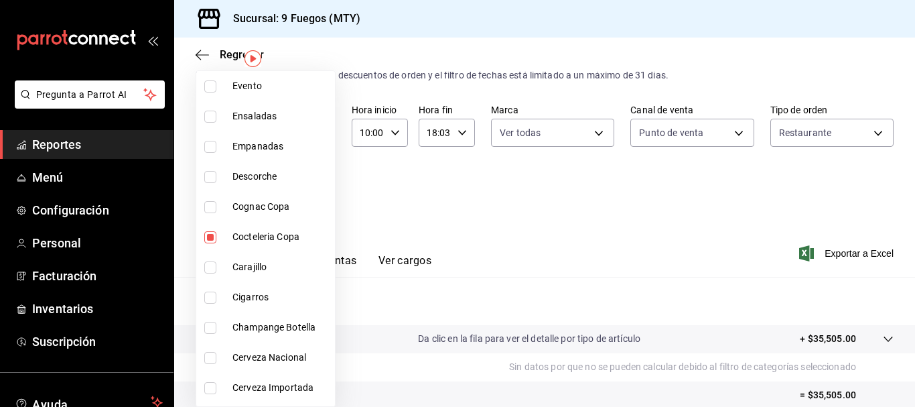
type input "b5cd734f-9399-492f-863c-a60cba08831a,e597a2a0-caa2-4d32-bd7e-a6e6da217a60,2940e…"
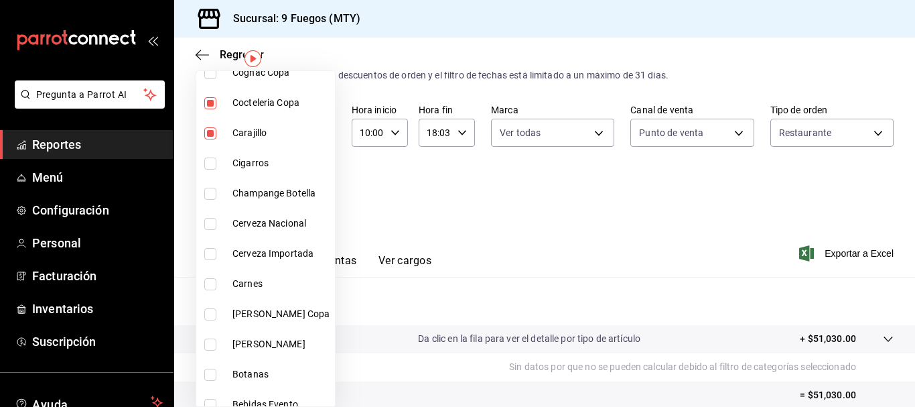
scroll to position [1219, 0]
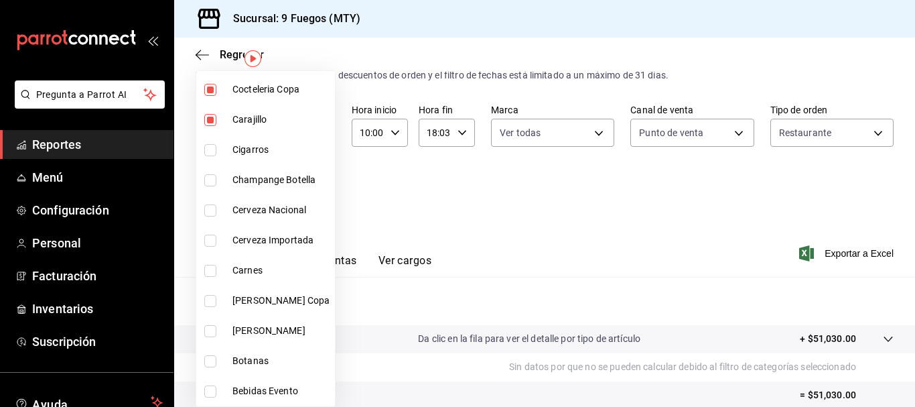
click at [561, 217] on div at bounding box center [457, 203] width 915 height 407
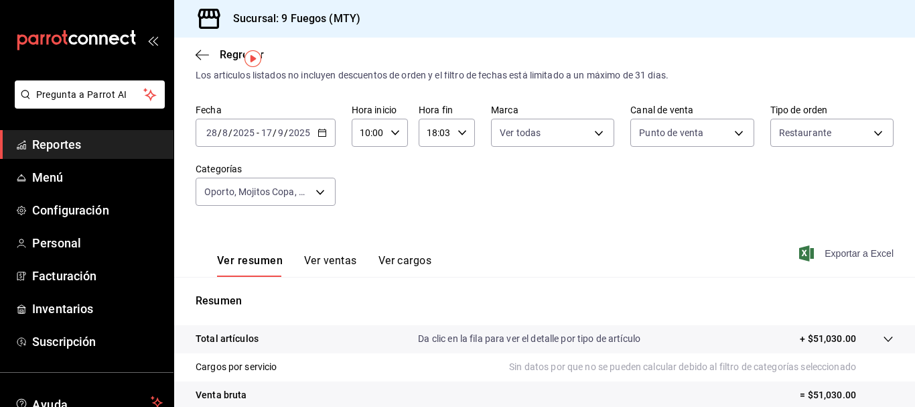
click at [806, 251] on span "Exportar a Excel" at bounding box center [848, 253] width 92 height 16
click at [319, 189] on body "Pregunta a Parrot AI Reportes Menú Configuración Personal Facturación Inventari…" at bounding box center [457, 203] width 915 height 407
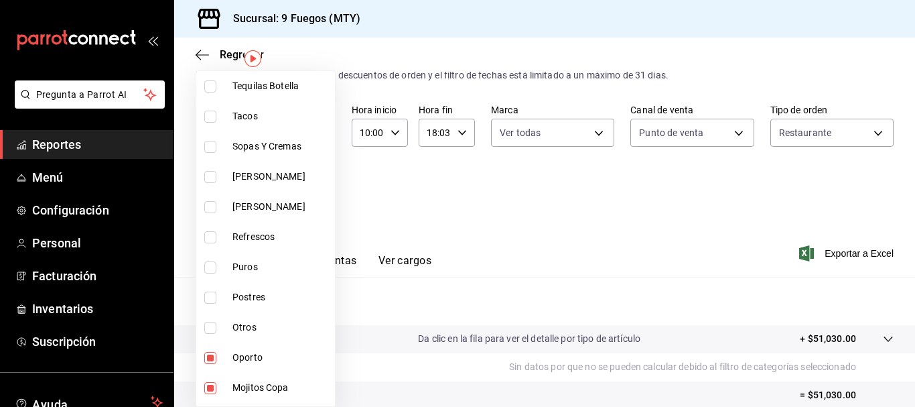
scroll to position [603, 0]
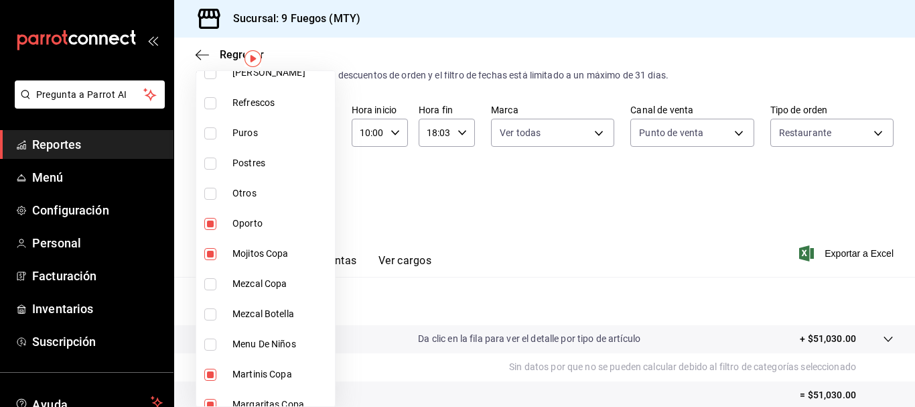
click at [208, 219] on input "checkbox" at bounding box center [210, 224] width 12 height 12
checkbox input "false"
type input "e597a2a0-caa2-4d32-bd7e-a6e6da217a60,2940e40a-cfec-470b-b6f3-d06a6c795a95,09c65…"
click at [214, 254] on input "checkbox" at bounding box center [210, 254] width 12 height 12
checkbox input "false"
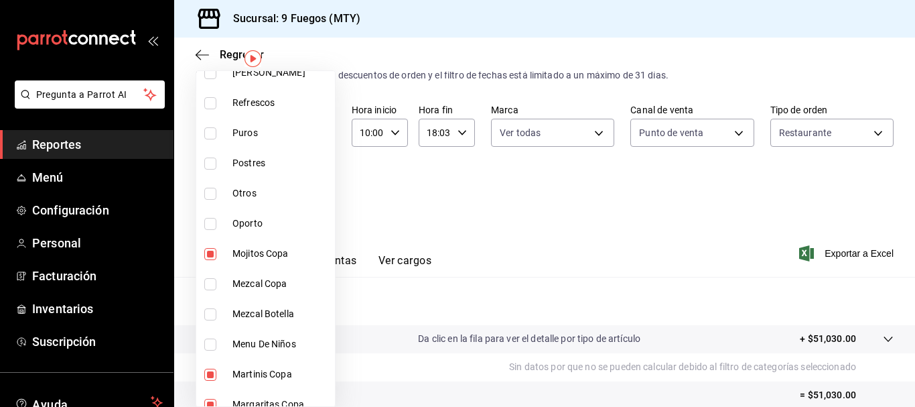
type input "2940e40a-cfec-470b-b6f3-d06a6c795a95,09c65101-fe56-49c2-80f1-fae047c5db31,2e30d…"
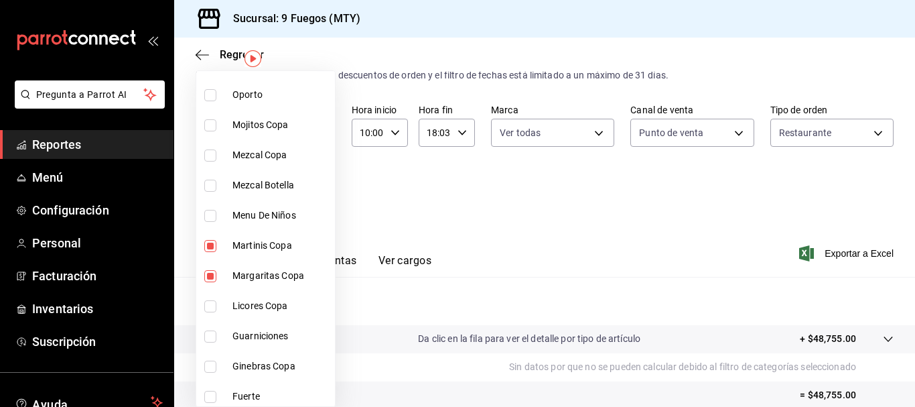
scroll to position [737, 0]
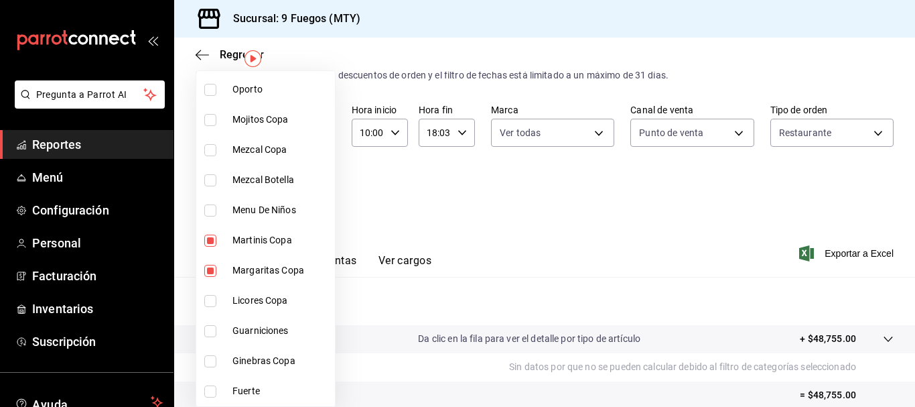
click at [212, 240] on input "checkbox" at bounding box center [210, 241] width 12 height 12
checkbox input "false"
type input "09c65101-fe56-49c2-80f1-fae047c5db31,2e30d9b0-ee33-43b7-8ee4-4460790d96c6,2cc11…"
click at [208, 273] on input "checkbox" at bounding box center [210, 271] width 12 height 12
checkbox input "false"
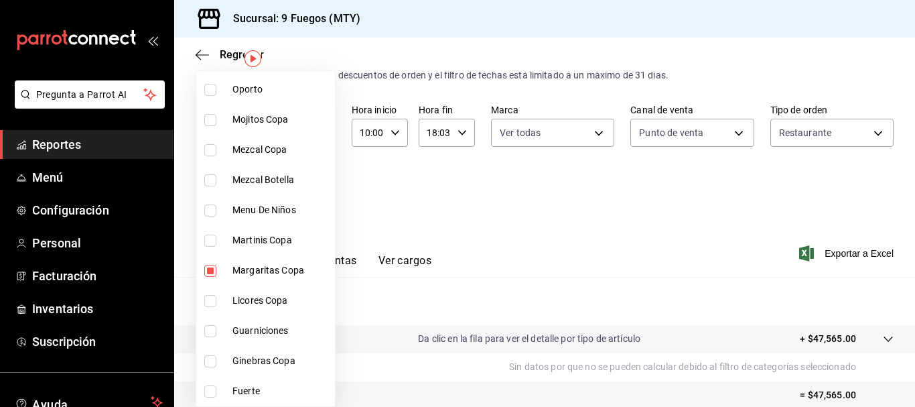
type input "2e30d9b0-ee33-43b7-8ee4-4460790d96c6,2cc1185b-5f34-42e9-af84-86d7ad3a779b"
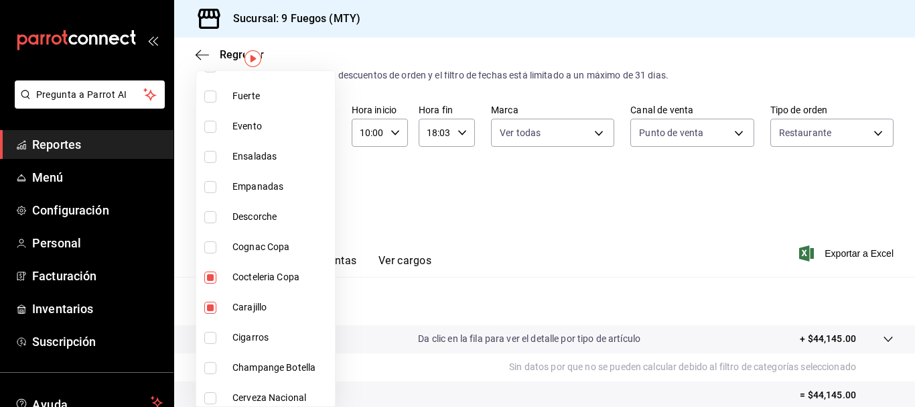
scroll to position [1139, 0]
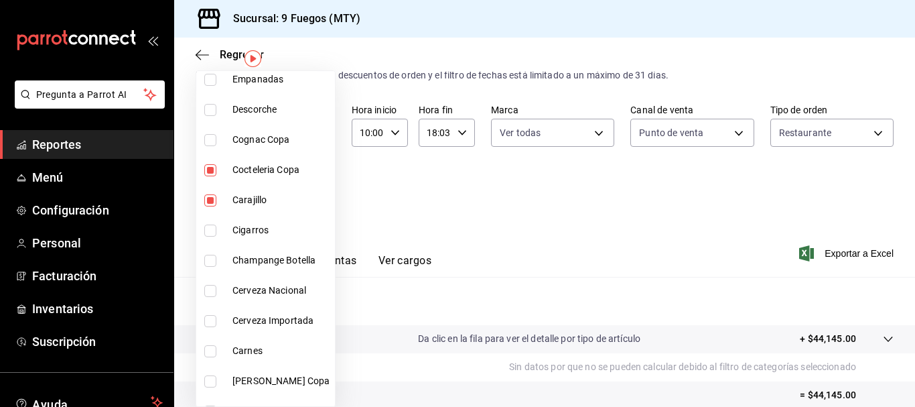
click at [214, 170] on input "checkbox" at bounding box center [210, 170] width 12 height 12
checkbox input "false"
type input "2cc1185b-5f34-42e9-af84-86d7ad3a779b"
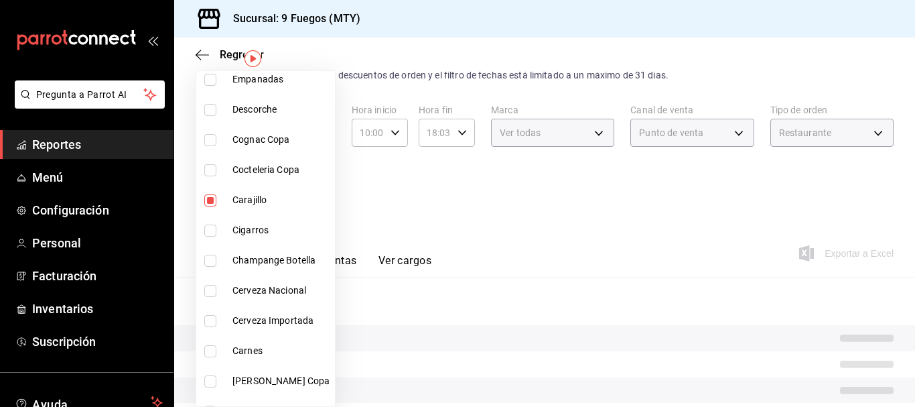
click at [214, 201] on input "checkbox" at bounding box center [210, 200] width 12 height 12
checkbox input "false"
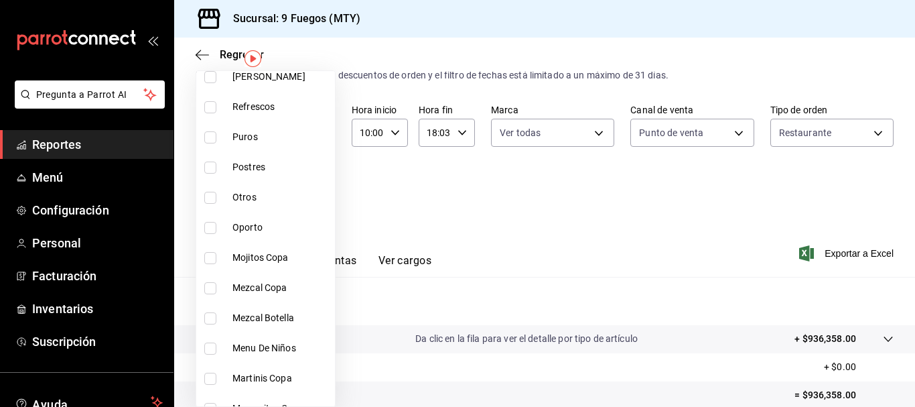
scroll to position [616, 0]
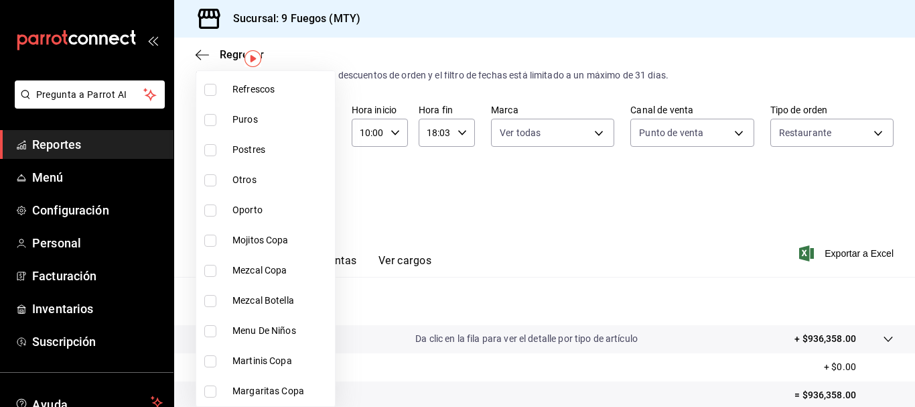
click at [207, 268] on input "checkbox" at bounding box center [210, 271] width 12 height 12
checkbox input "true"
type input "d8d12013-67fa-469a-8084-a514ae5268f0"
click at [208, 305] on input "checkbox" at bounding box center [210, 301] width 12 height 12
checkbox input "true"
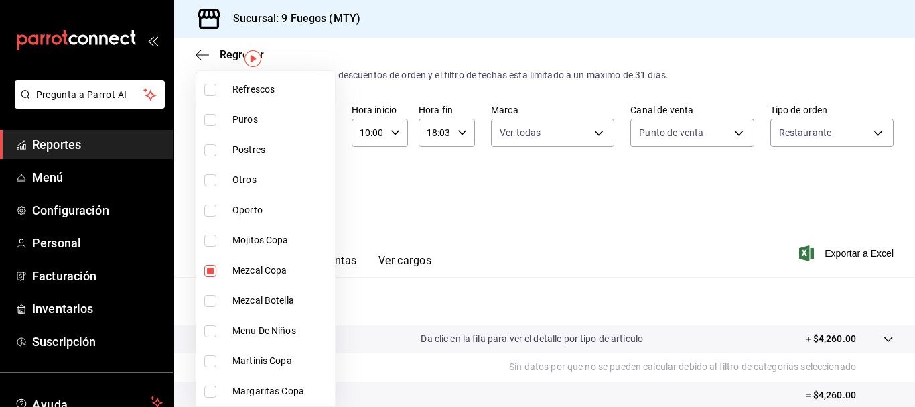
type input "d8d12013-67fa-469a-8084-a514ae5268f0,aa858119-69e4-41b1-84d0-8a065cc69cb6"
click at [583, 237] on div at bounding box center [457, 203] width 915 height 407
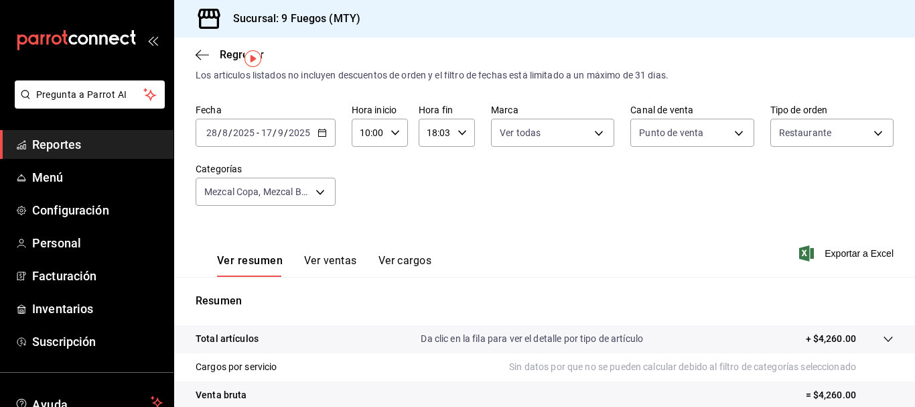
click at [799, 256] on icon "button" at bounding box center [806, 253] width 15 height 16
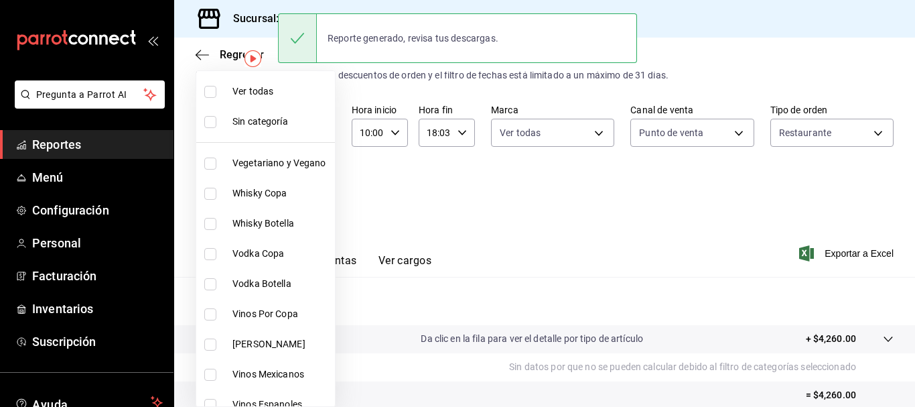
click at [322, 191] on body "Pregunta a Parrot AI Reportes Menú Configuración Personal Facturación Inventari…" at bounding box center [457, 203] width 915 height 407
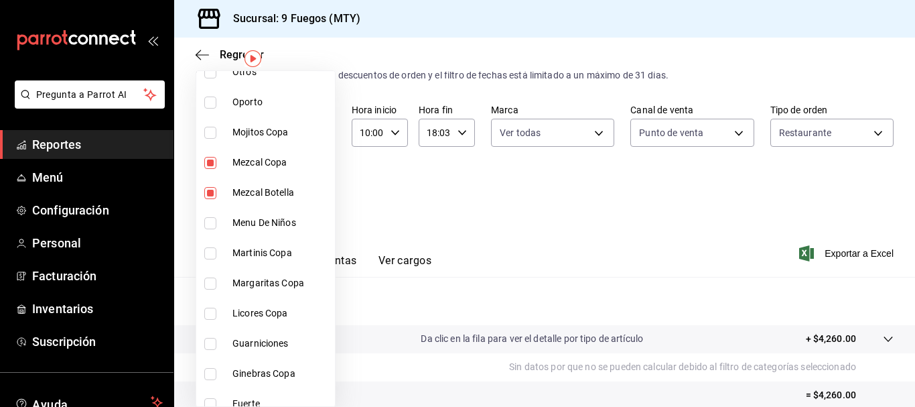
scroll to position [737, 0]
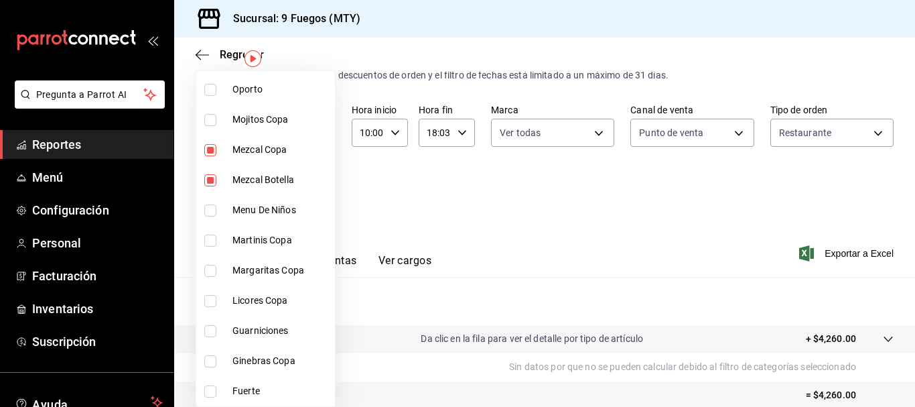
click at [212, 150] on input "checkbox" at bounding box center [210, 150] width 12 height 12
checkbox input "false"
type input "aa858119-69e4-41b1-84d0-8a065cc69cb6"
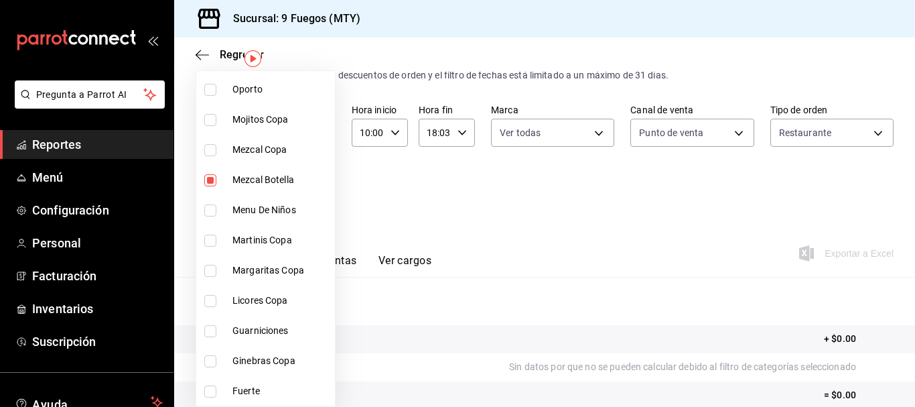
click at [208, 178] on input "checkbox" at bounding box center [210, 180] width 12 height 12
checkbox input "false"
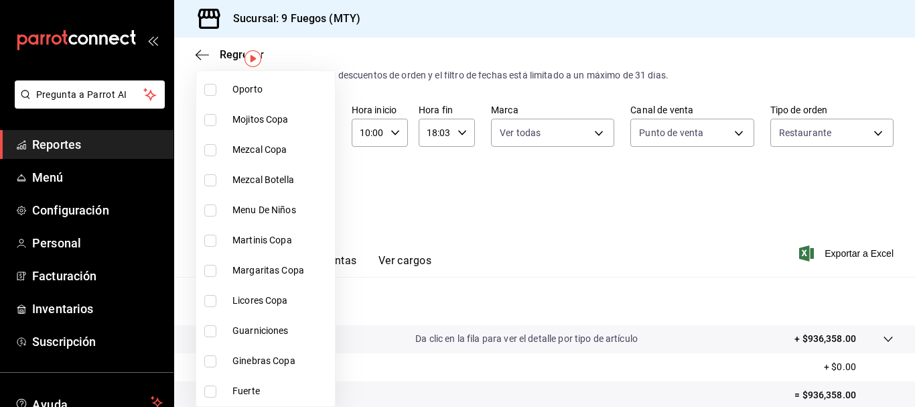
click at [206, 301] on input "checkbox" at bounding box center [210, 301] width 12 height 12
checkbox input "true"
type input "52c714c9-280e-4fa1-a0d0-aa559f9080b0"
click at [596, 245] on div at bounding box center [457, 203] width 915 height 407
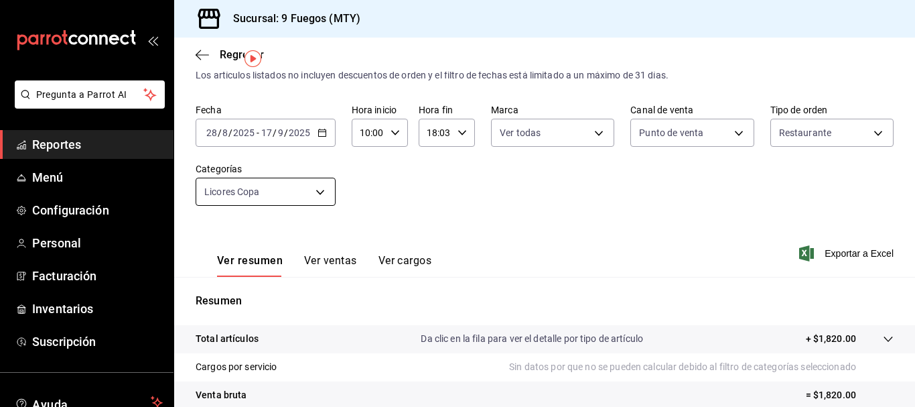
click at [318, 193] on body "Pregunta a Parrot AI Reportes Menú Configuración Personal Facturación Inventari…" at bounding box center [457, 203] width 915 height 407
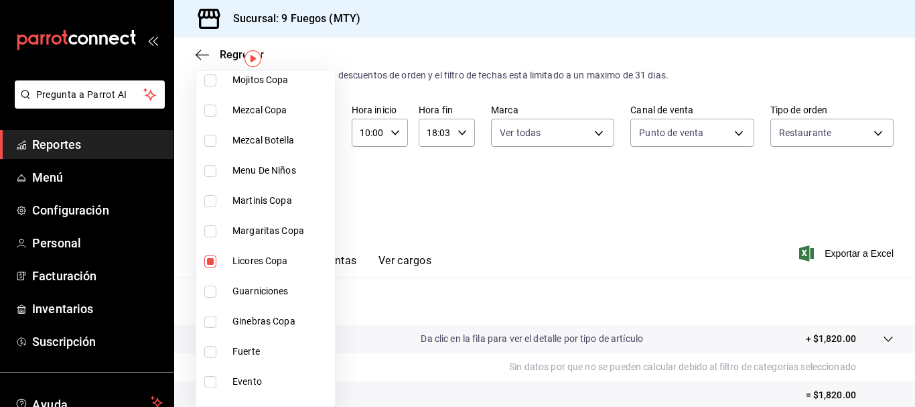
scroll to position [804, 0]
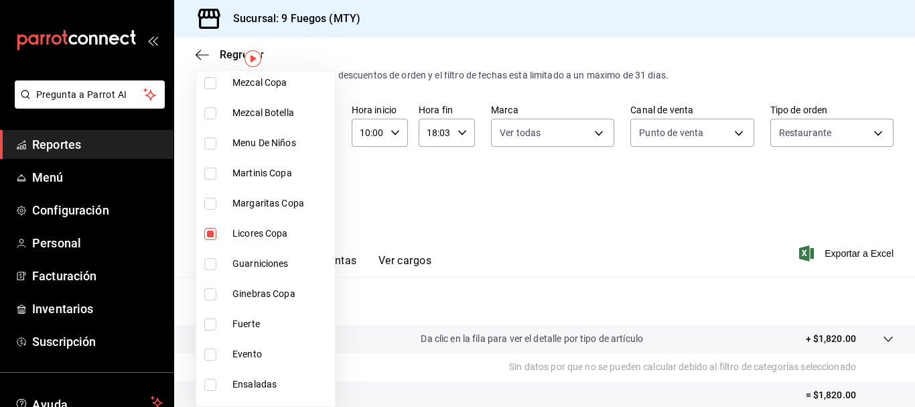
click at [214, 293] on input "checkbox" at bounding box center [210, 294] width 12 height 12
checkbox input "true"
type input "52c714c9-280e-4fa1-a0d0-aa559f9080b0,eb91e378-e7db-4b0a-b870-07ac3227f44c"
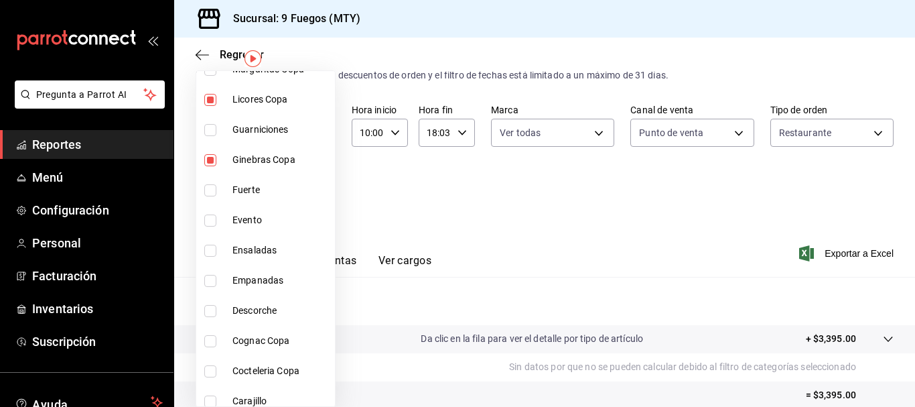
scroll to position [1005, 0]
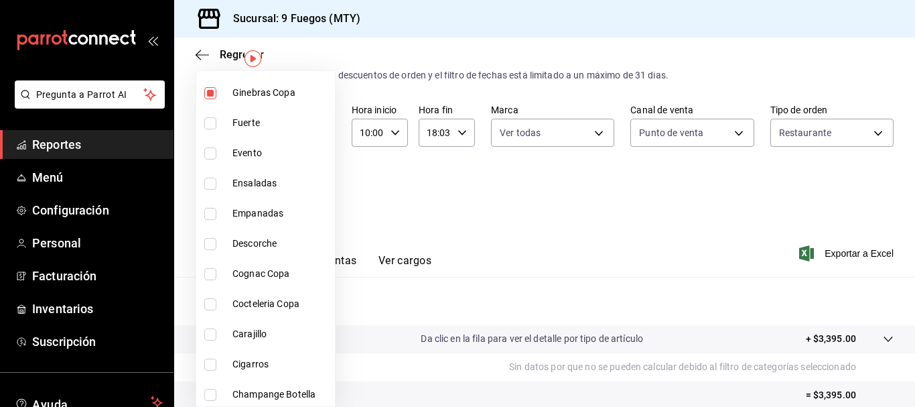
click at [212, 275] on input "checkbox" at bounding box center [210, 274] width 12 height 12
checkbox input "true"
type input "52c714c9-280e-4fa1-a0d0-aa559f9080b0,eb91e378-e7db-4b0a-b870-07ac3227f44c,6d871…"
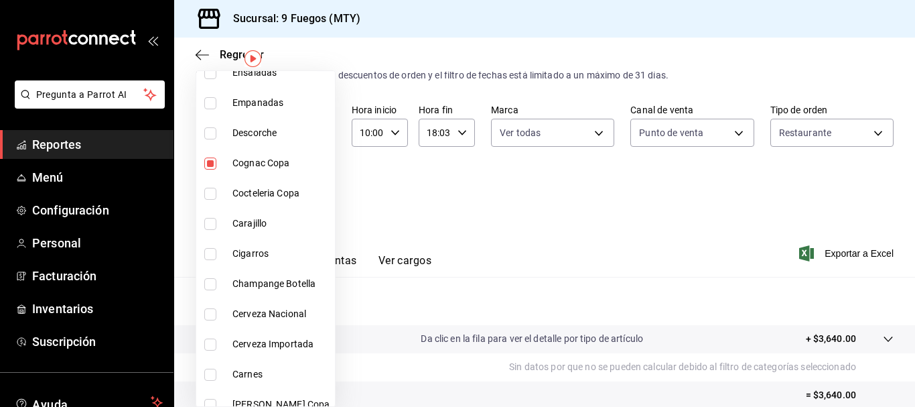
scroll to position [1139, 0]
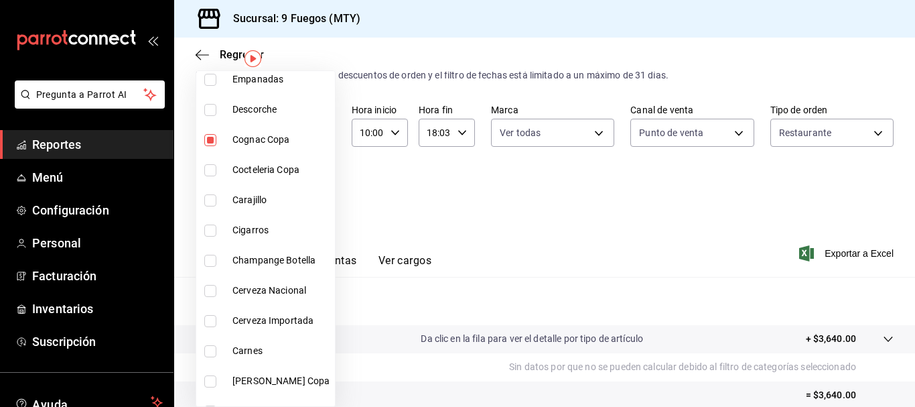
click at [212, 263] on input "checkbox" at bounding box center [210, 261] width 12 height 12
checkbox input "true"
type input "52c714c9-280e-4fa1-a0d0-aa559f9080b0,eb91e378-e7db-4b0a-b870-07ac3227f44c,6d871…"
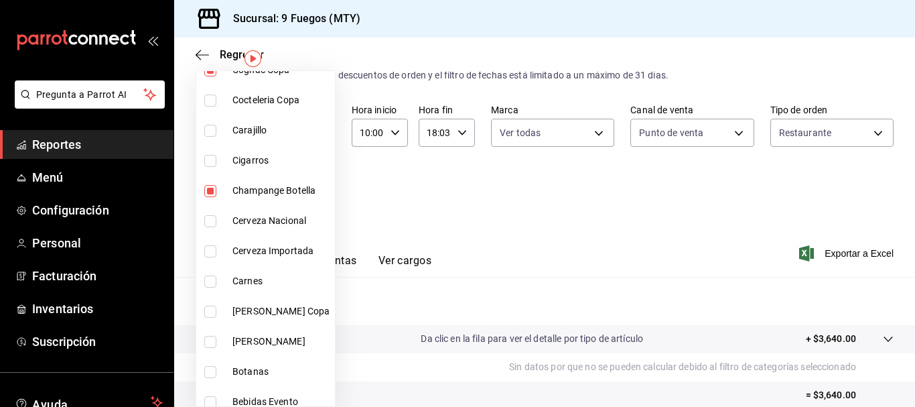
scroll to position [1219, 0]
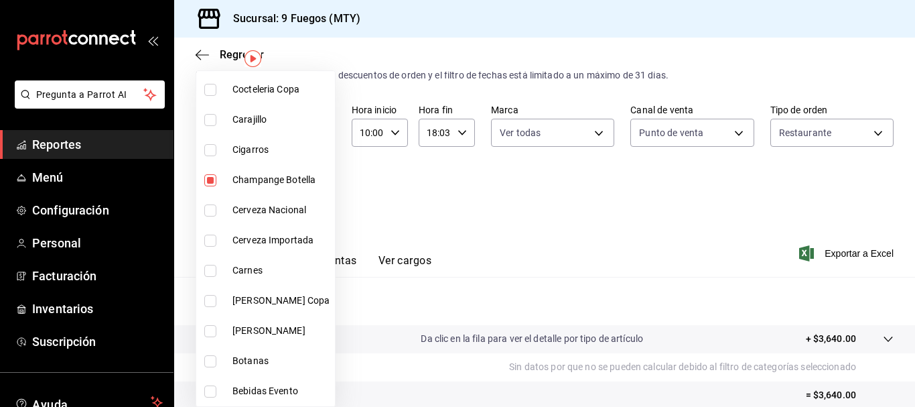
click at [214, 299] on input "checkbox" at bounding box center [210, 301] width 12 height 12
checkbox input "true"
type input "52c714c9-280e-4fa1-a0d0-aa559f9080b0,eb91e378-e7db-4b0a-b870-07ac3227f44c,6d871…"
click at [207, 331] on input "checkbox" at bounding box center [210, 331] width 12 height 12
checkbox input "true"
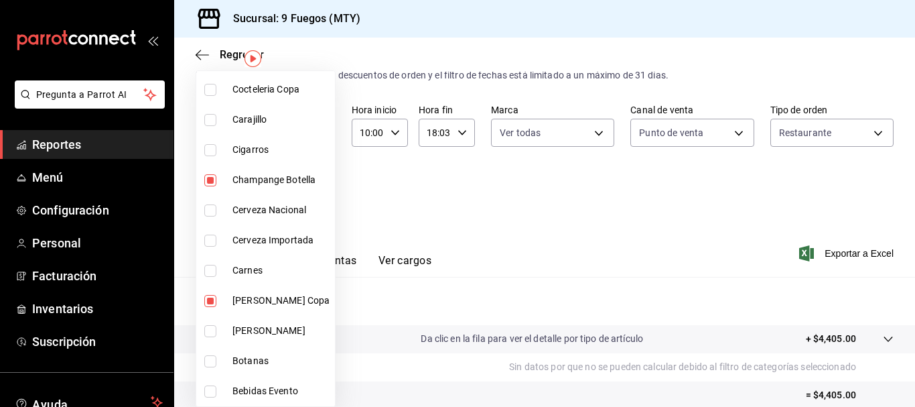
type input "52c714c9-280e-4fa1-a0d0-aa559f9080b0,eb91e378-e7db-4b0a-b870-07ac3227f44c,6d871…"
click at [596, 199] on div at bounding box center [457, 203] width 915 height 407
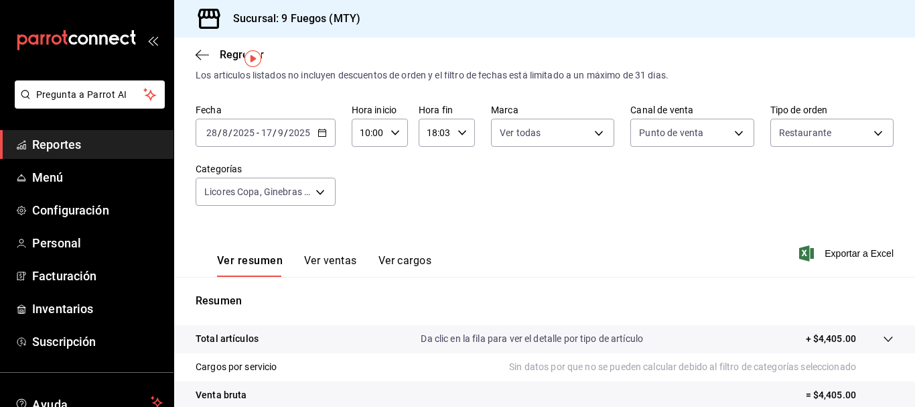
click at [788, 257] on div "Ver resumen Ver ventas Ver cargos Exportar a Excel" at bounding box center [544, 249] width 741 height 55
click at [799, 253] on icon "button" at bounding box center [806, 253] width 15 height 16
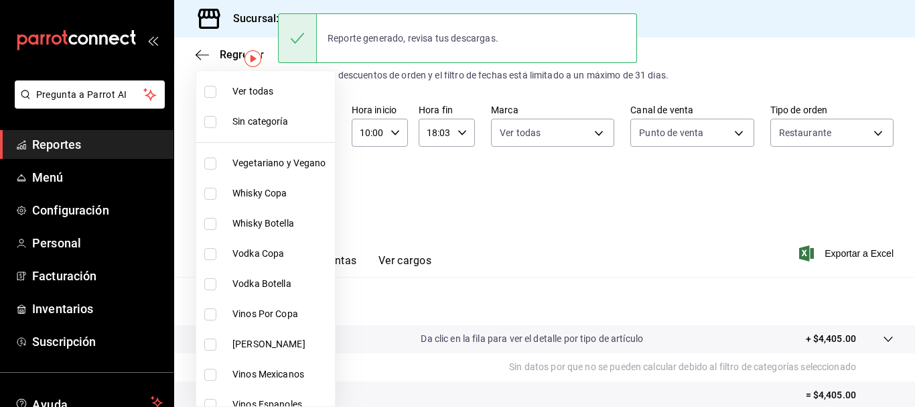
click at [325, 192] on body "Pregunta a Parrot AI Reportes Menú Configuración Personal Facturación Inventari…" at bounding box center [457, 203] width 915 height 407
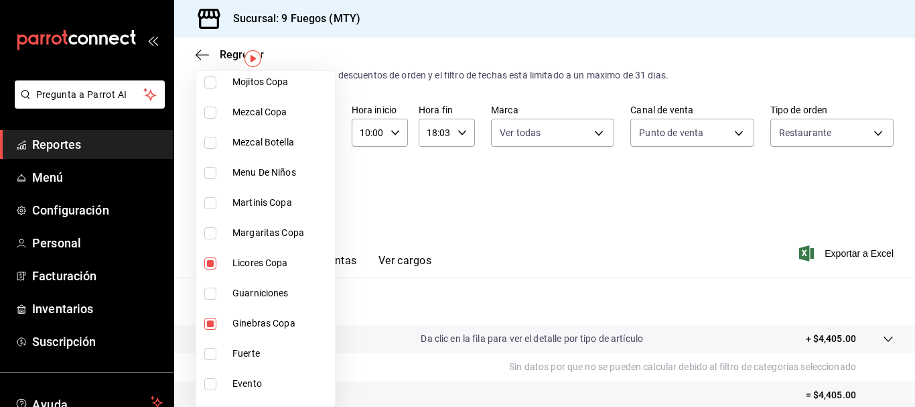
scroll to position [804, 0]
click at [206, 232] on input "checkbox" at bounding box center [210, 234] width 12 height 12
checkbox input "false"
type input "eb91e378-e7db-4b0a-b870-07ac3227f44c,6d871afd-24df-4bdd-a9f0-570ba653c73e,43be2…"
click at [210, 299] on input "checkbox" at bounding box center [210, 294] width 12 height 12
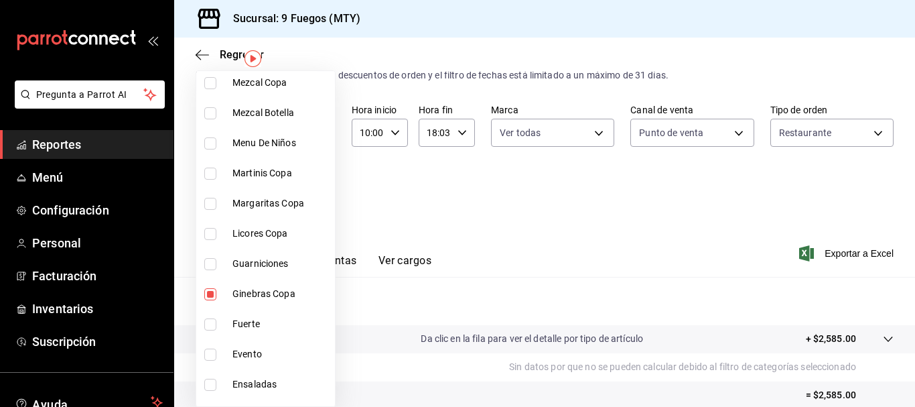
checkbox input "false"
type input "6d871afd-24df-4bdd-a9f0-570ba653c73e,43be27ea-30d4-45b3-95e9-6ff069b79393,69692…"
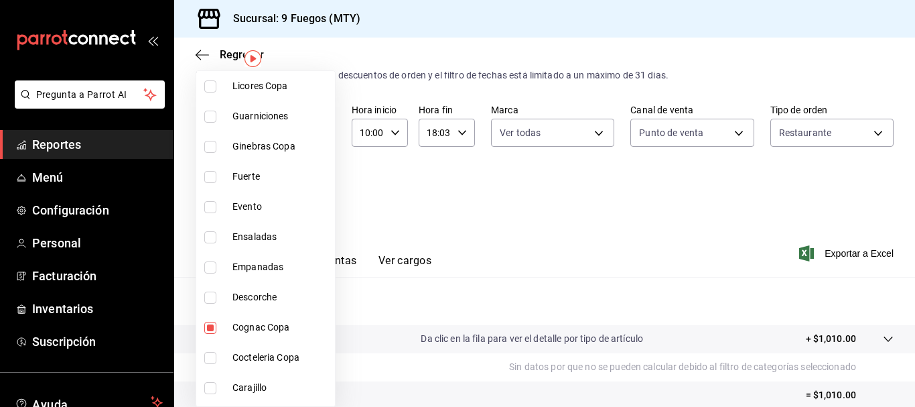
scroll to position [1005, 0]
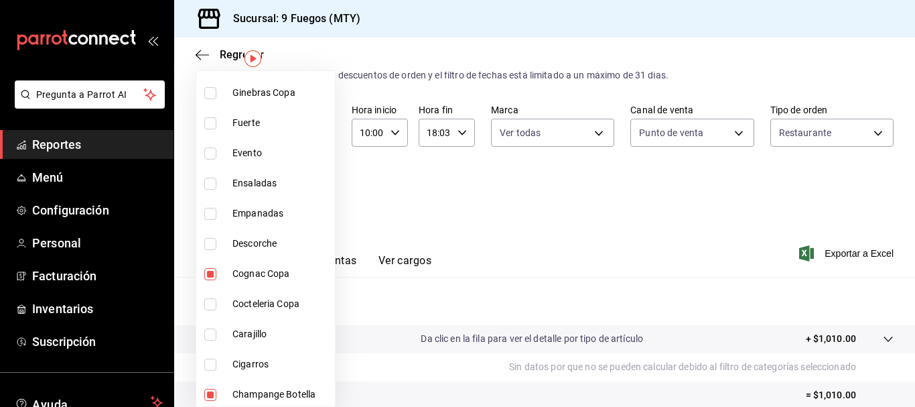
click at [214, 272] on input "checkbox" at bounding box center [210, 274] width 12 height 12
checkbox input "false"
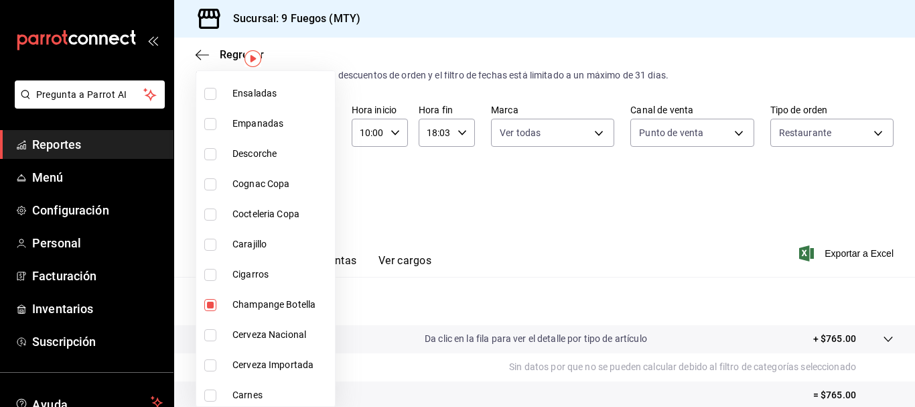
scroll to position [1139, 0]
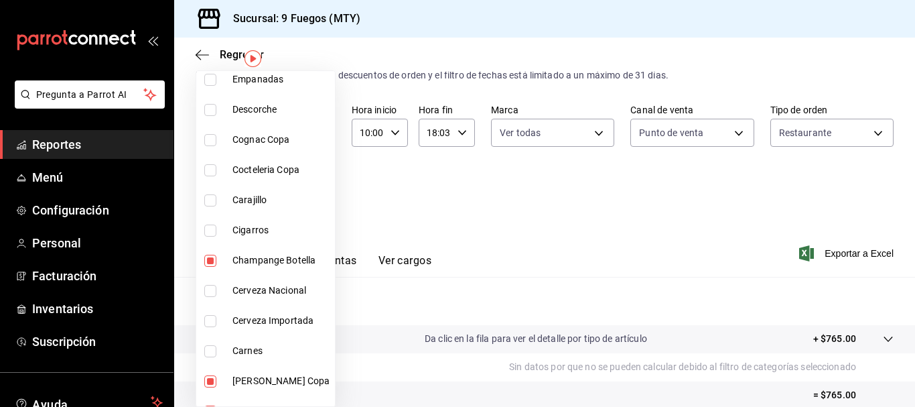
click at [210, 269] on li "Champange Botella" at bounding box center [265, 260] width 139 height 30
type input "69692375-67bc-4546-acff-cfc7a76b0451,2e0bed47-3b9d-4c45-a6d8-9ad1b4f79f07"
checkbox input "false"
click at [209, 379] on input "checkbox" at bounding box center [210, 381] width 12 height 12
checkbox input "false"
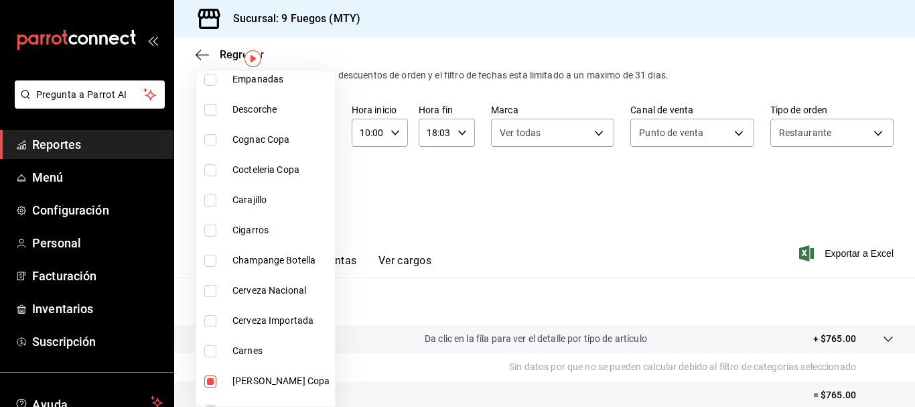
type input "2e0bed47-3b9d-4c45-a6d8-9ad1b4f79f07"
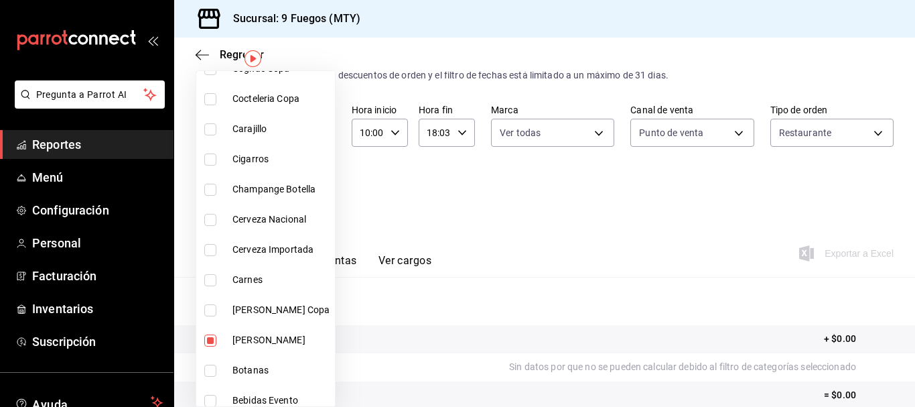
scroll to position [1219, 0]
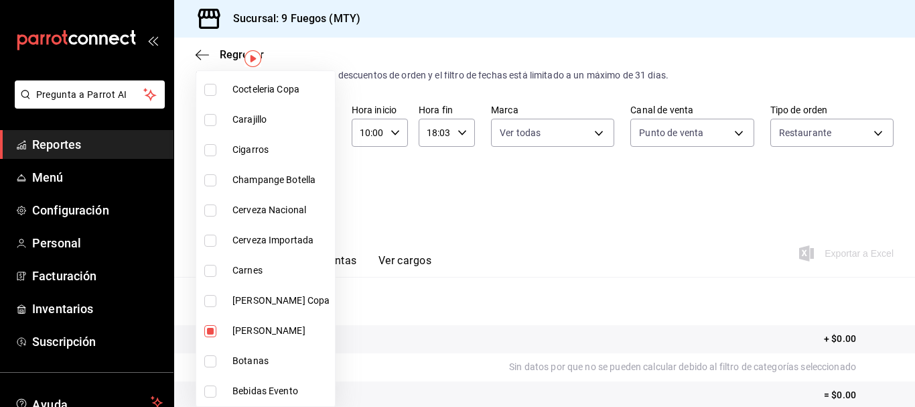
click at [210, 334] on input "checkbox" at bounding box center [210, 331] width 12 height 12
checkbox input "false"
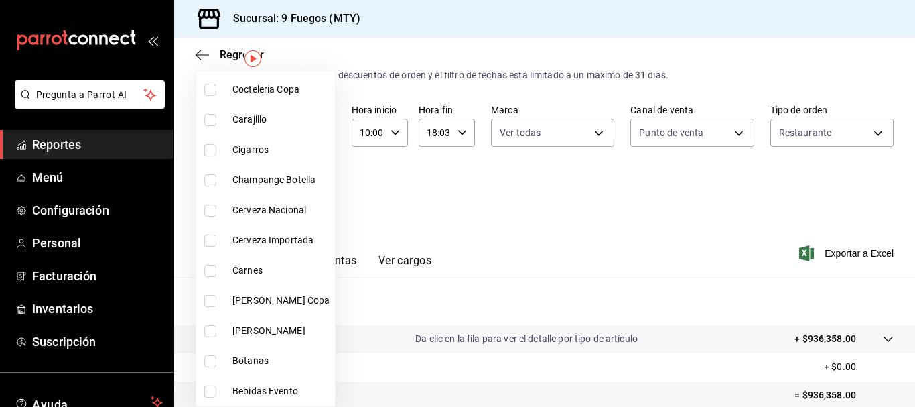
scroll to position [1152, 0]
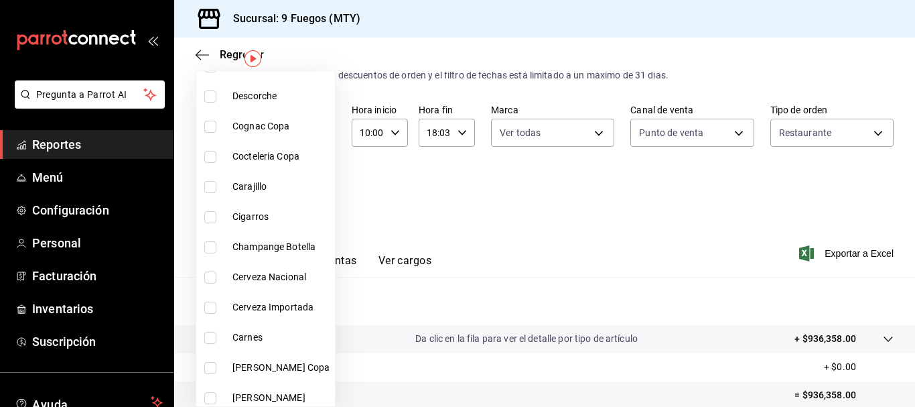
click at [210, 277] on input "checkbox" at bounding box center [210, 277] width 12 height 12
checkbox input "true"
type input "d5f0a165-8fbc-4a22-ab9d-41f9b8cdb994"
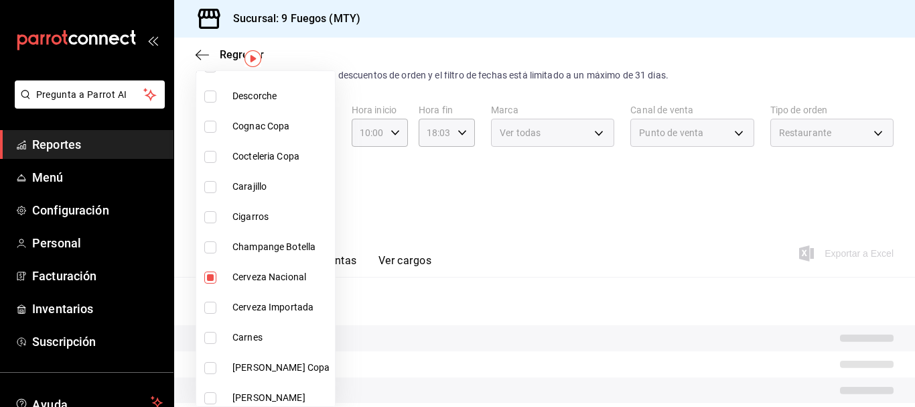
click at [208, 307] on input "checkbox" at bounding box center [210, 308] width 12 height 12
checkbox input "true"
type input "d5f0a165-8fbc-4a22-ab9d-41f9b8cdb994,1c03cb54-2508-4424-b06e-4f22c2ee9ec2"
click at [547, 250] on div at bounding box center [457, 203] width 915 height 407
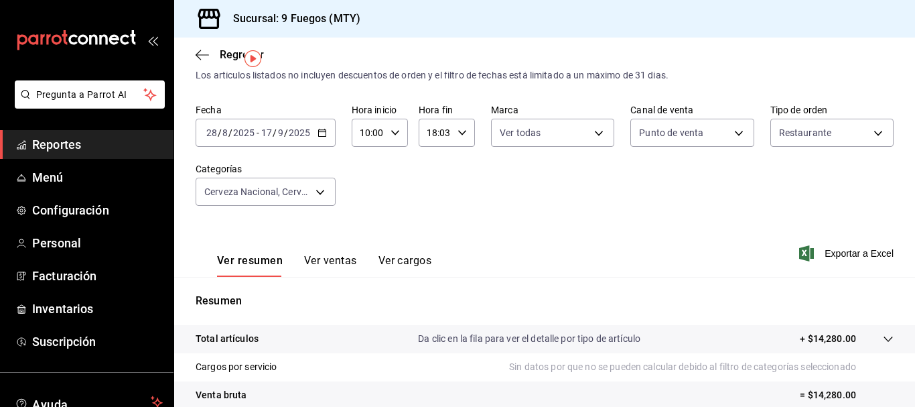
click at [799, 252] on icon "button" at bounding box center [806, 253] width 15 height 16
